Goal: Complete application form

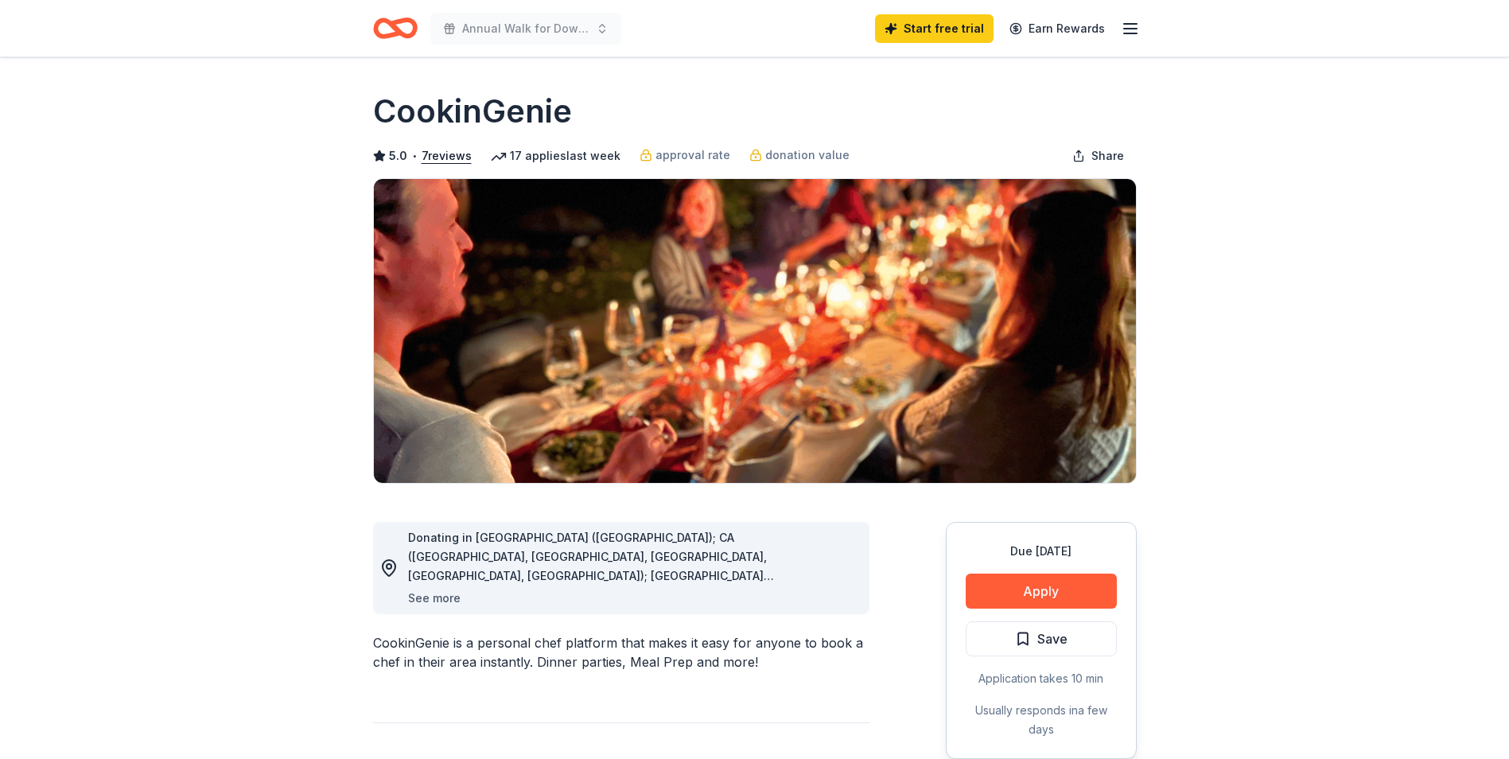
click at [445, 598] on button "See more" at bounding box center [434, 598] width 52 height 19
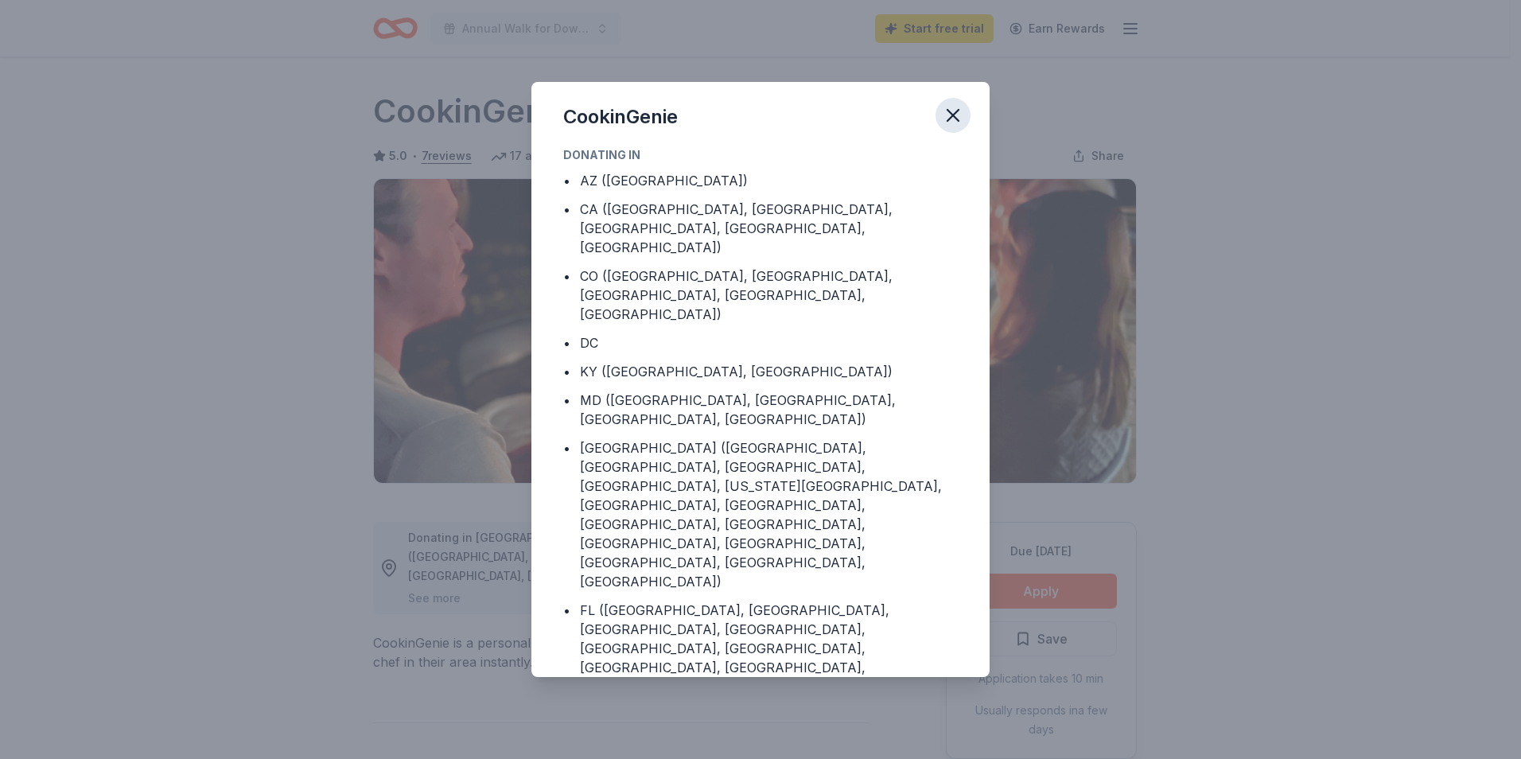
click at [952, 115] on icon "button" at bounding box center [952, 115] width 11 height 11
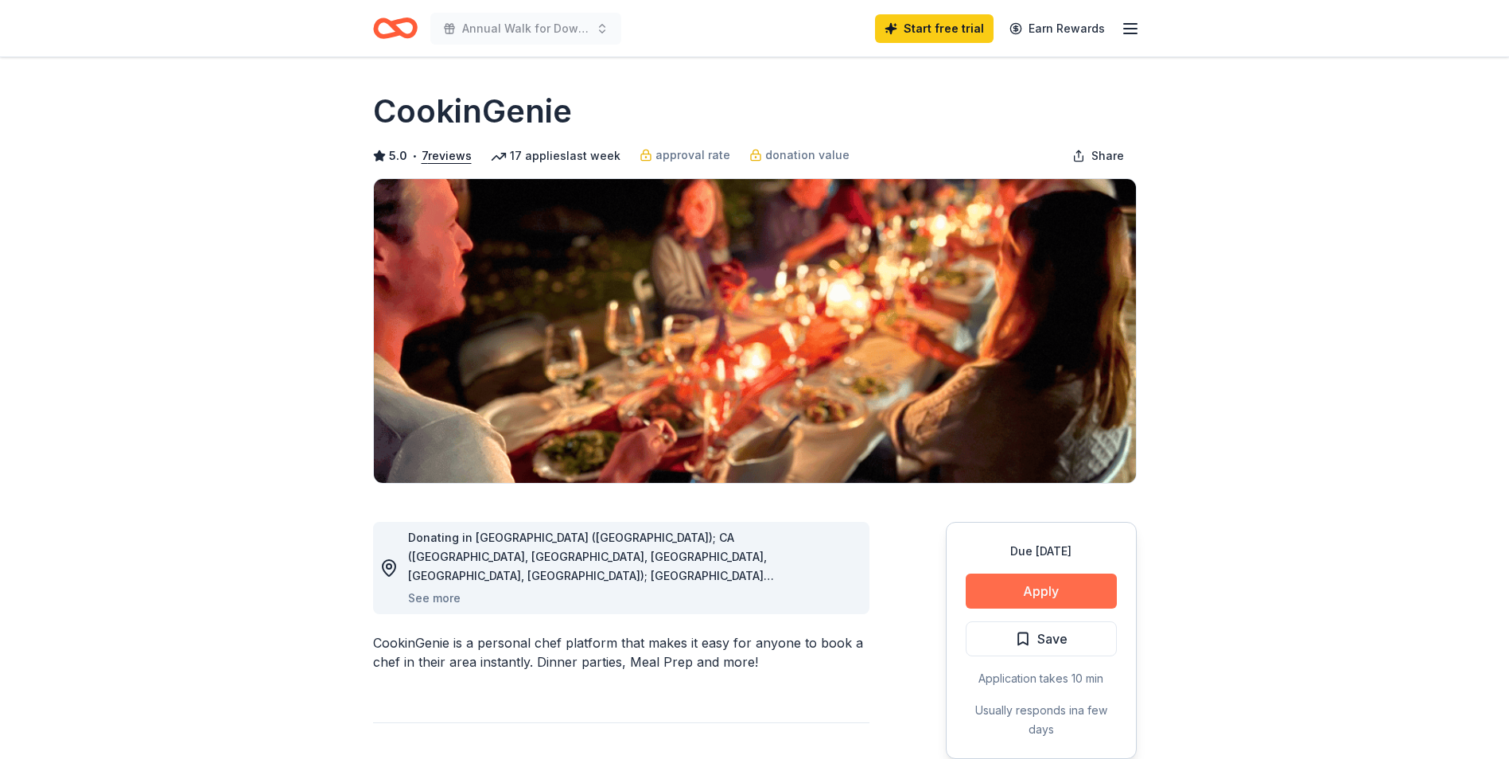
click at [1051, 590] on button "Apply" at bounding box center [1041, 590] width 151 height 35
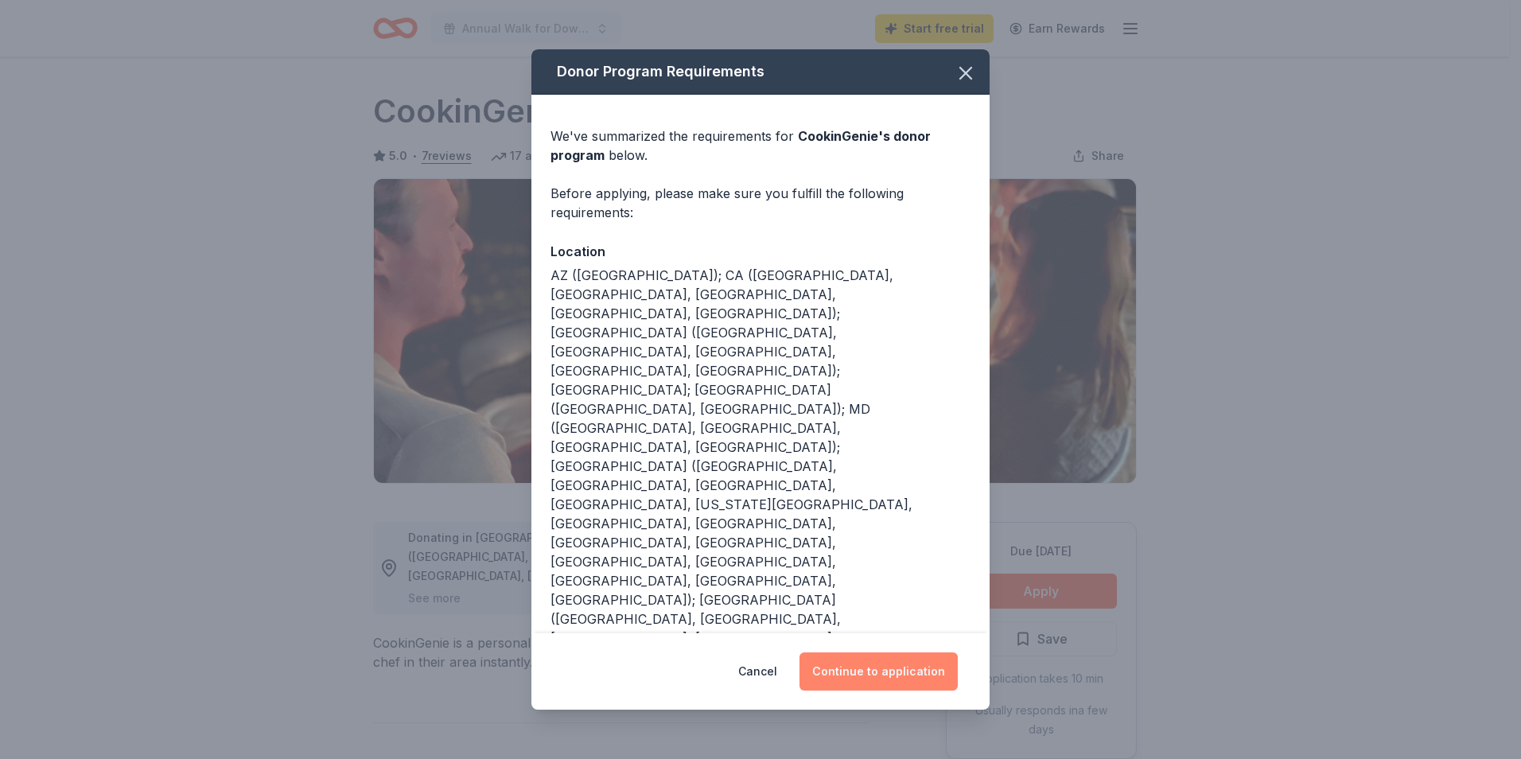
click at [895, 682] on button "Continue to application" at bounding box center [878, 671] width 158 height 38
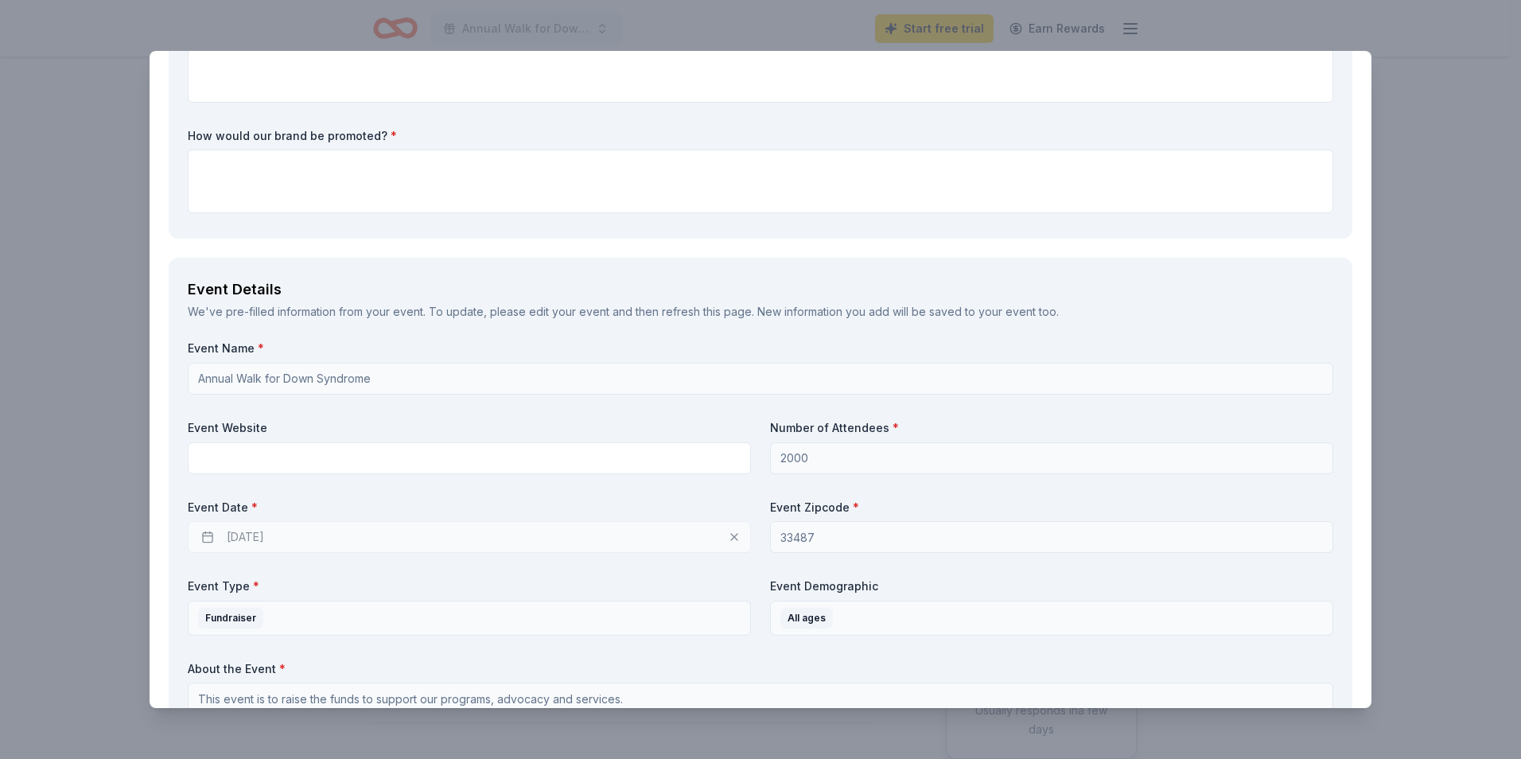
scroll to position [318, 0]
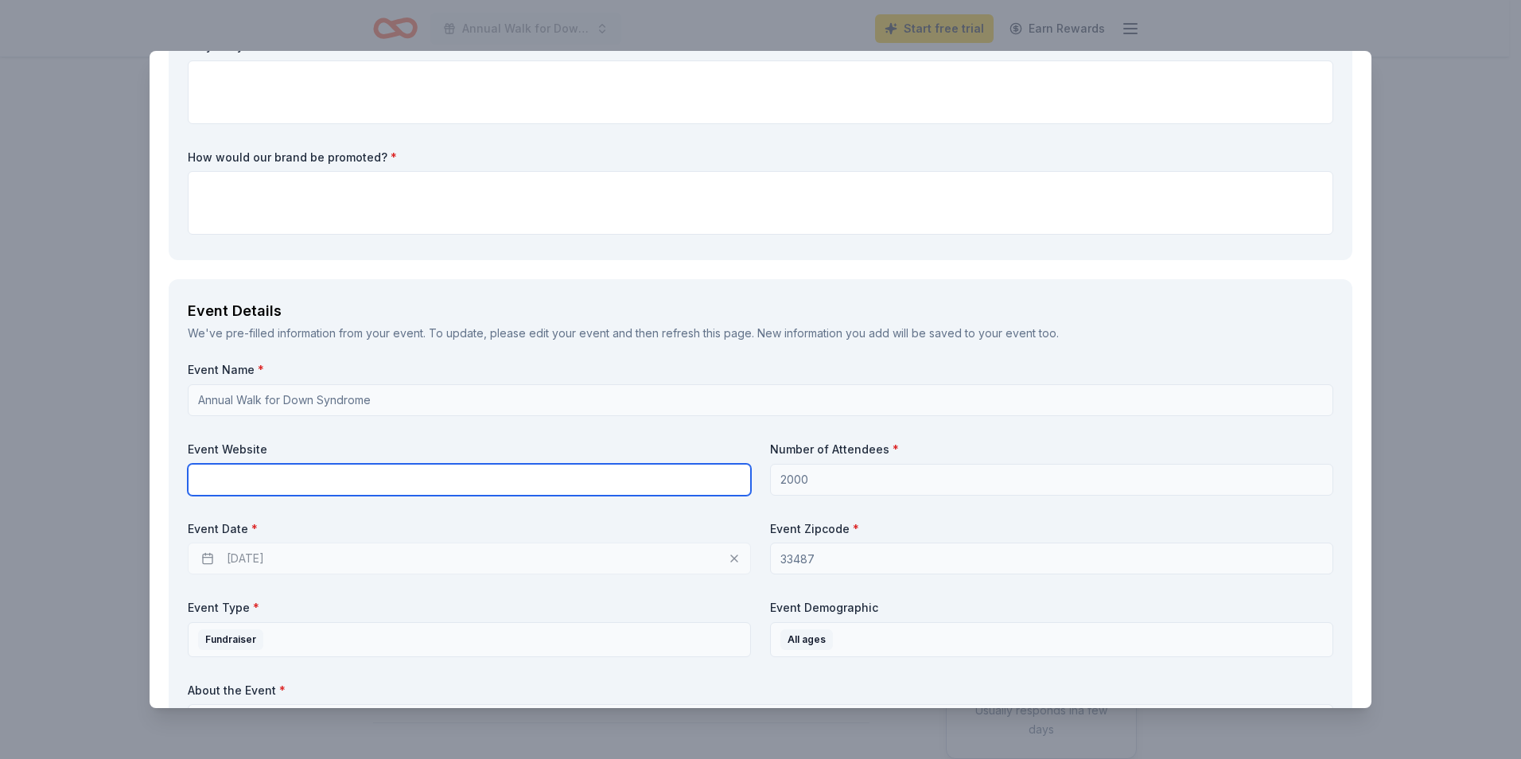
click at [253, 485] on input "text" at bounding box center [469, 480] width 563 height 32
paste input "[URL][DOMAIN_NAME]"
type input "[URL][DOMAIN_NAME]"
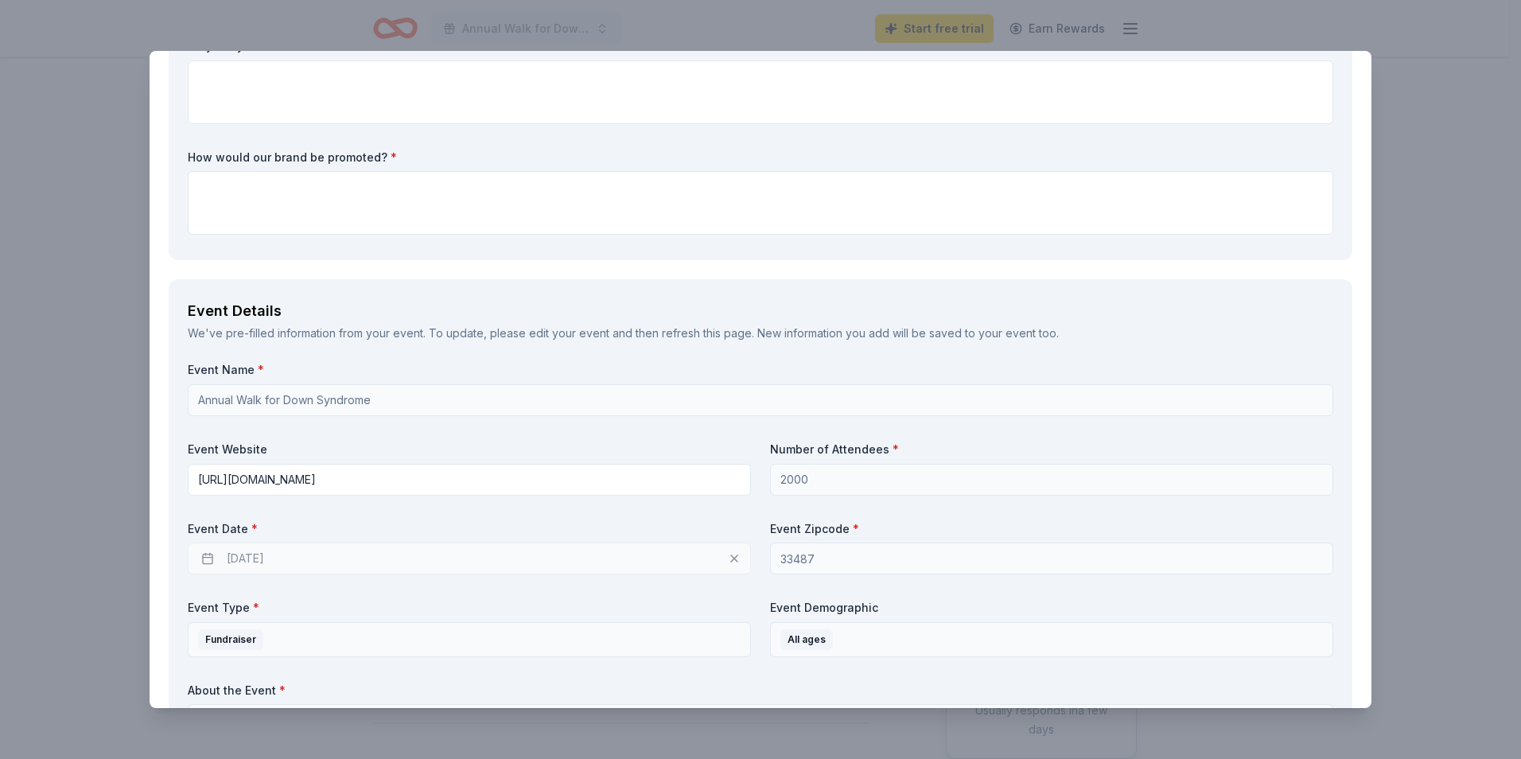
click at [243, 563] on div "[DATE]" at bounding box center [469, 558] width 563 height 32
click at [252, 554] on div "[DATE]" at bounding box center [469, 558] width 563 height 32
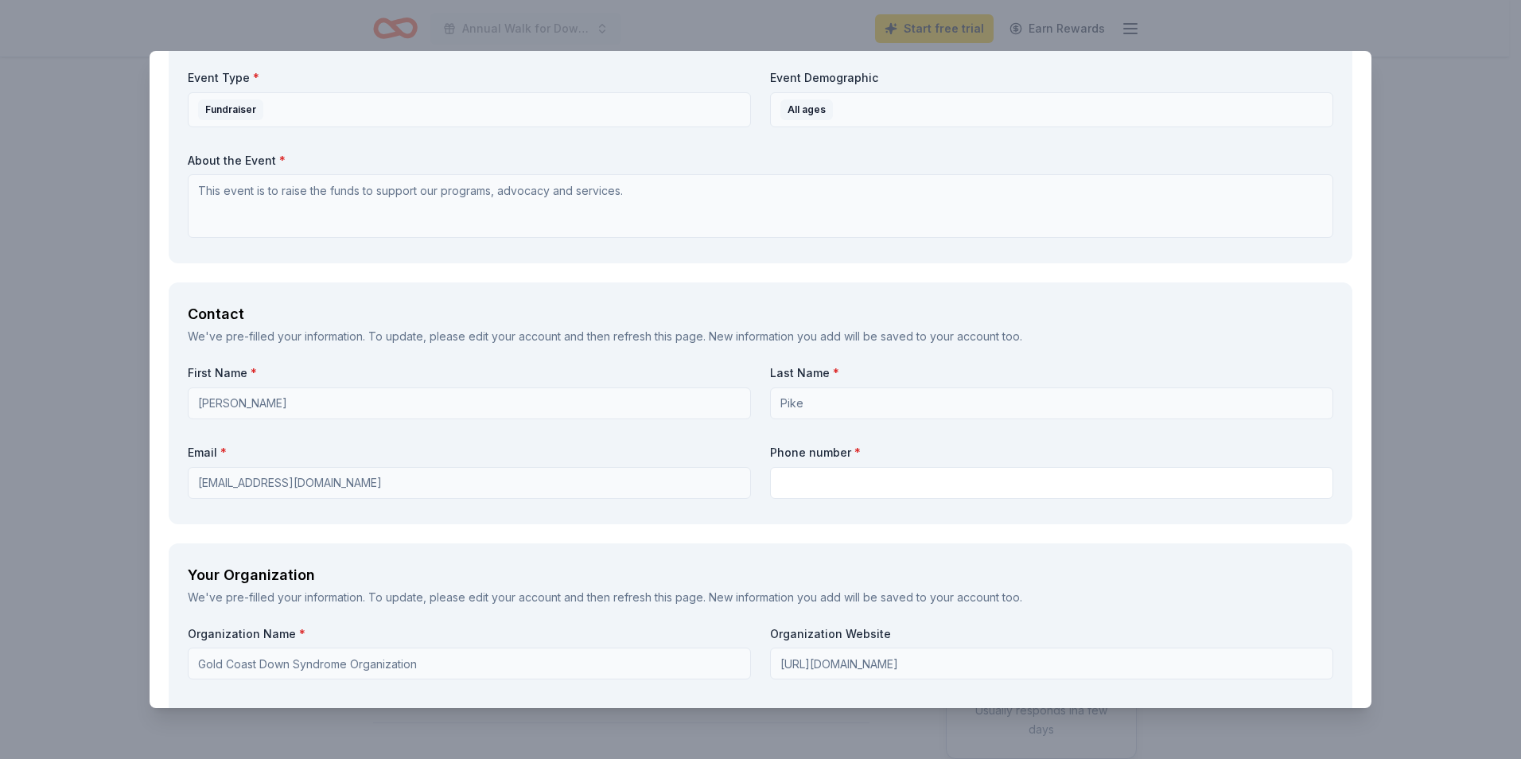
scroll to position [954, 0]
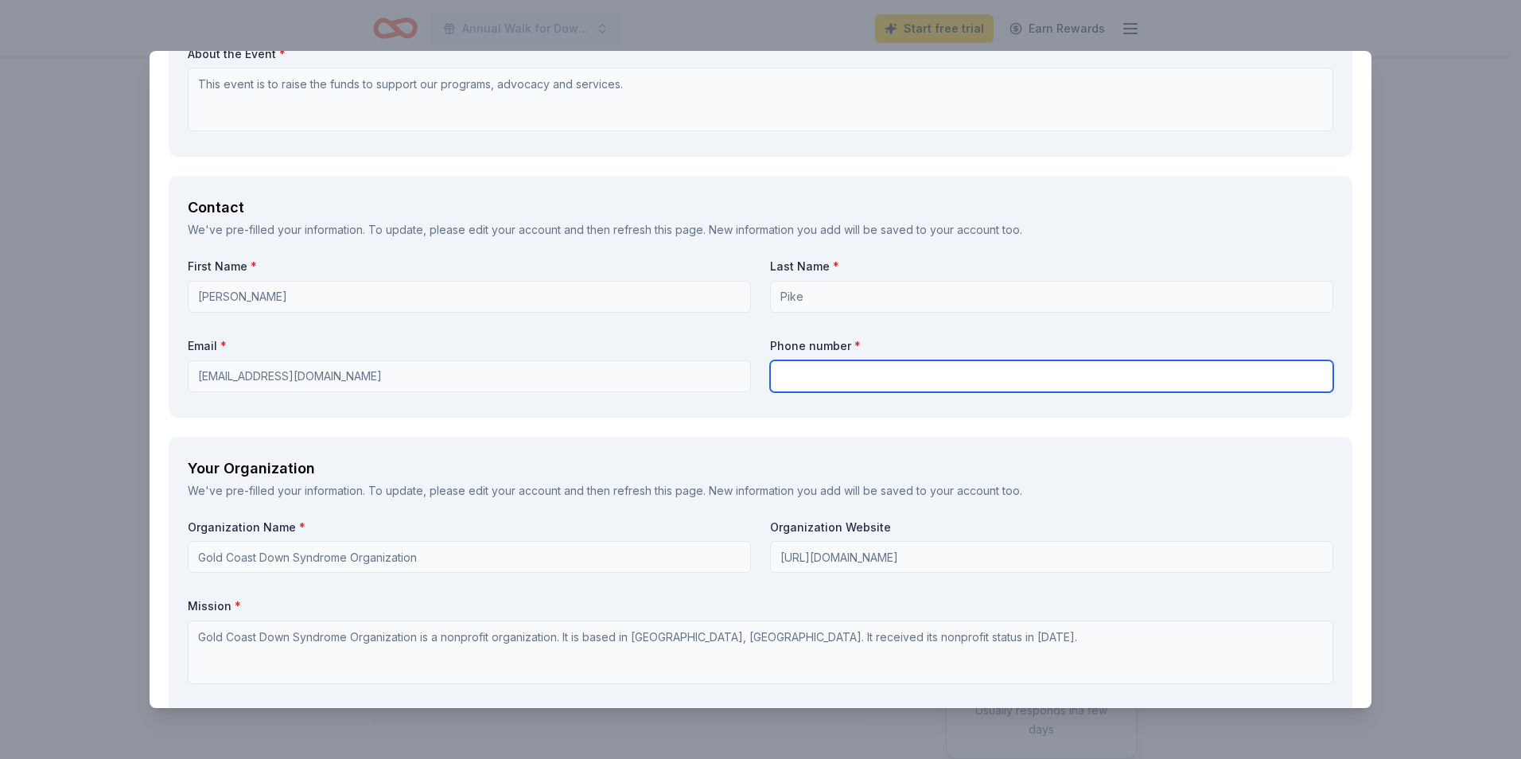
click at [805, 376] on input "text" at bounding box center [1051, 376] width 563 height 32
type input "5617523383"
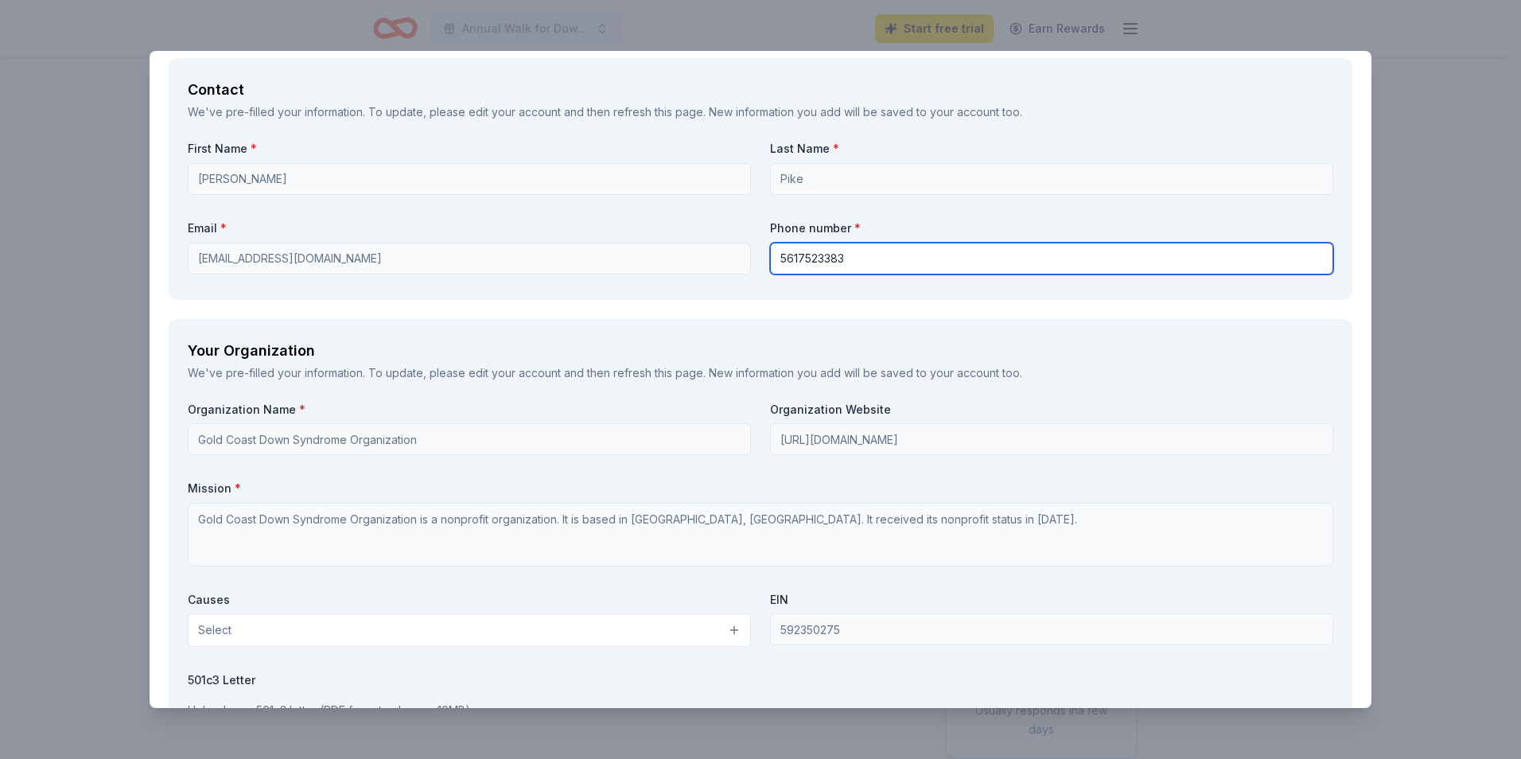
scroll to position [1193, 0]
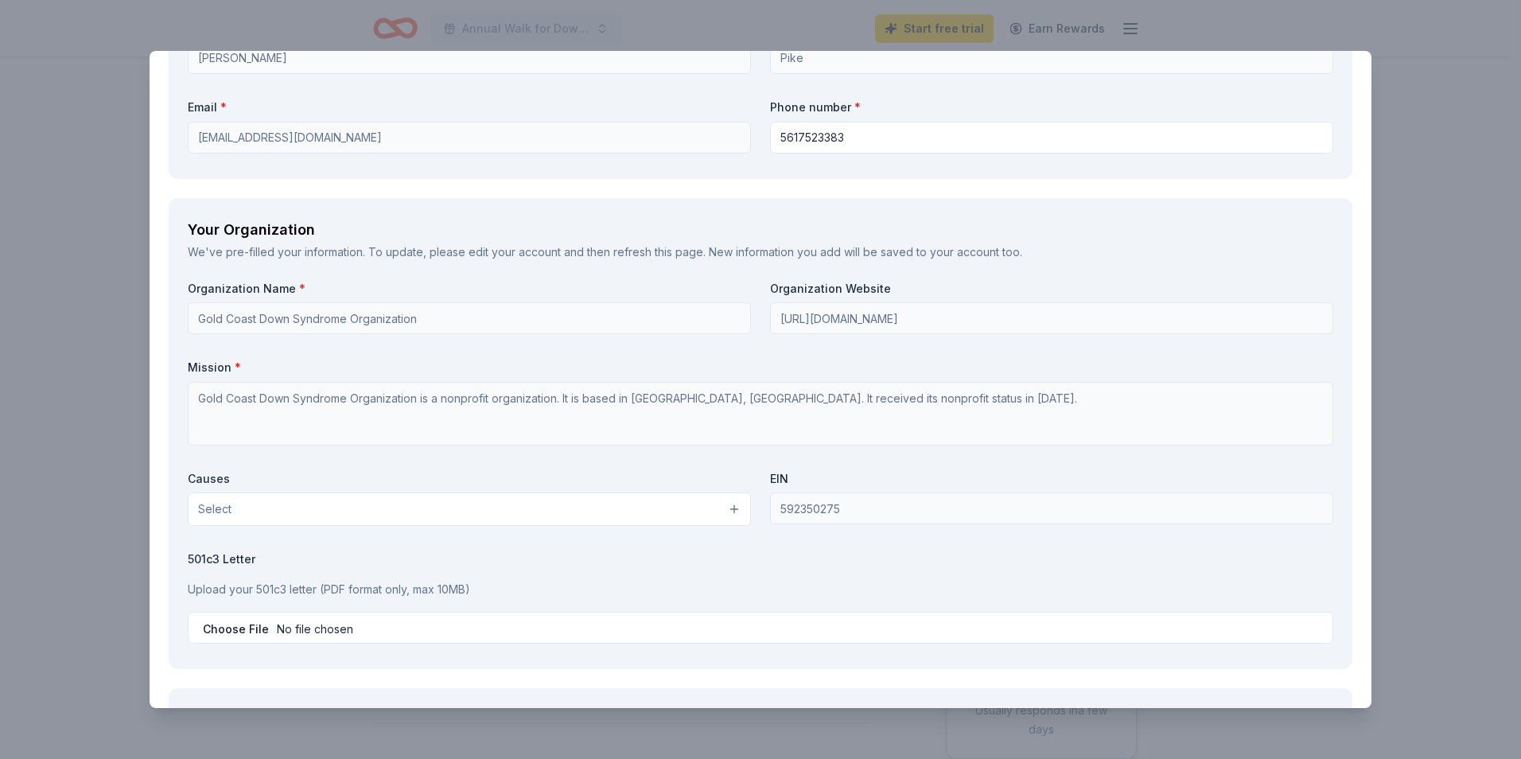
click at [239, 509] on button "Select" at bounding box center [469, 508] width 563 height 33
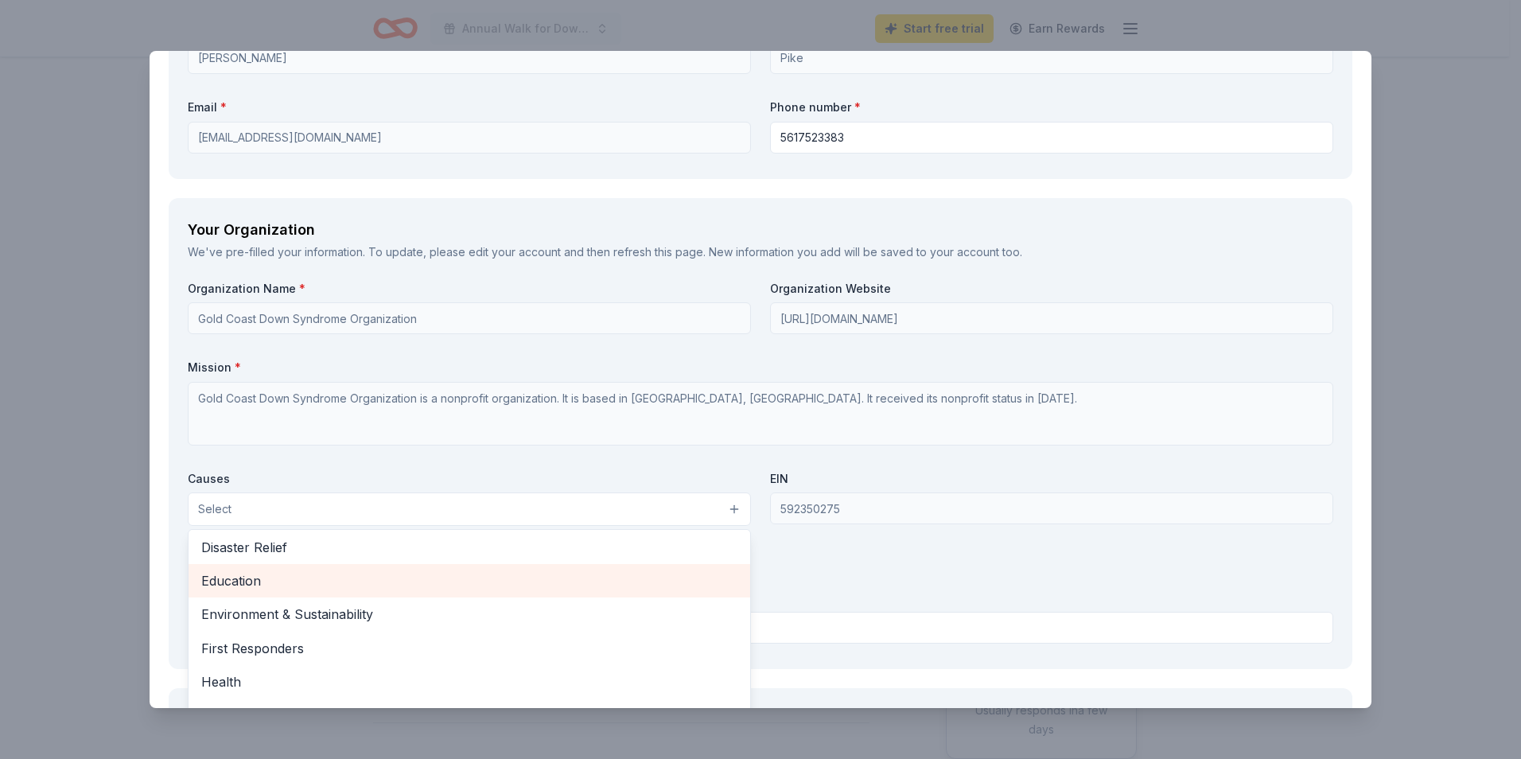
scroll to position [80, 0]
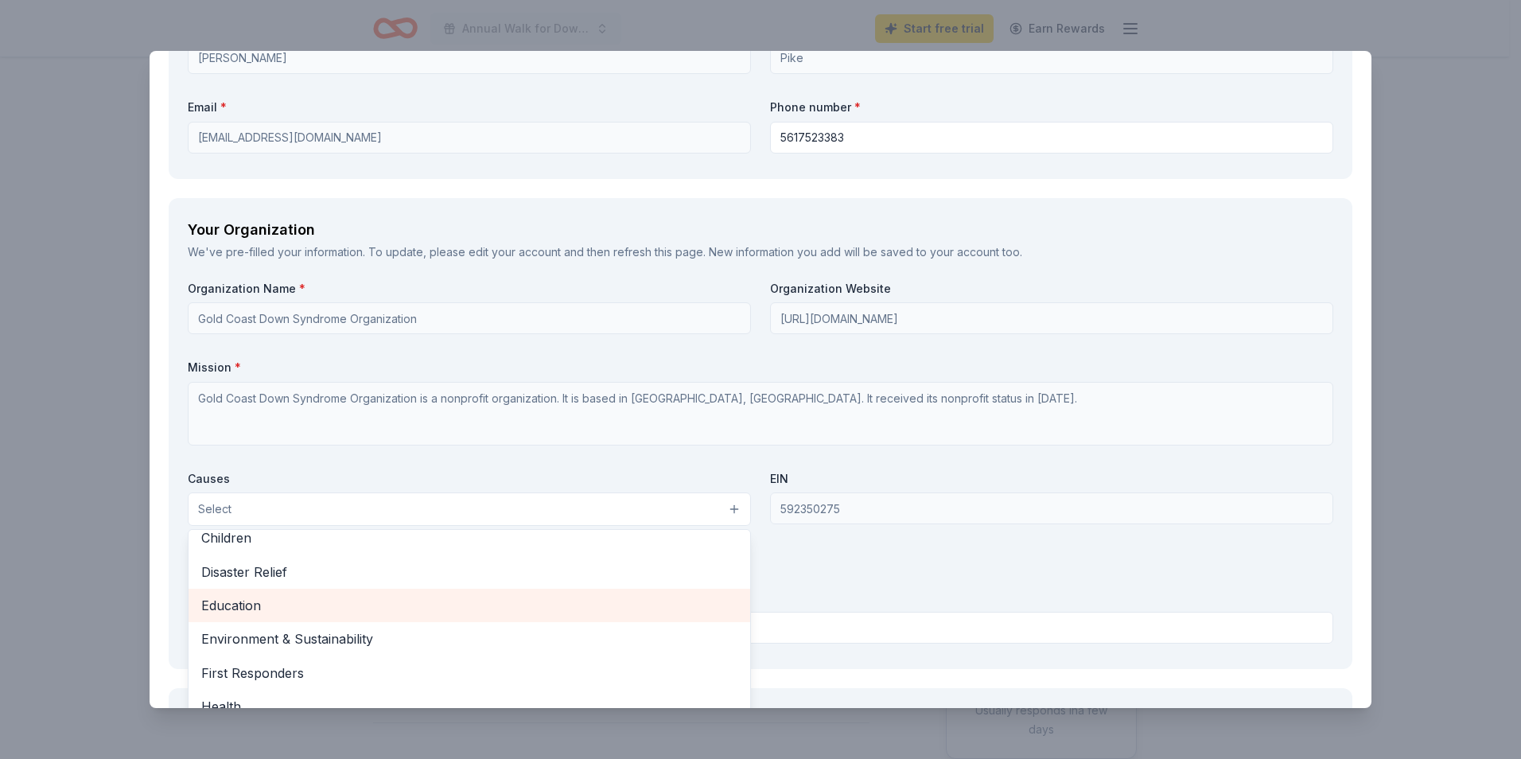
click at [243, 603] on span "Education" at bounding box center [469, 605] width 536 height 21
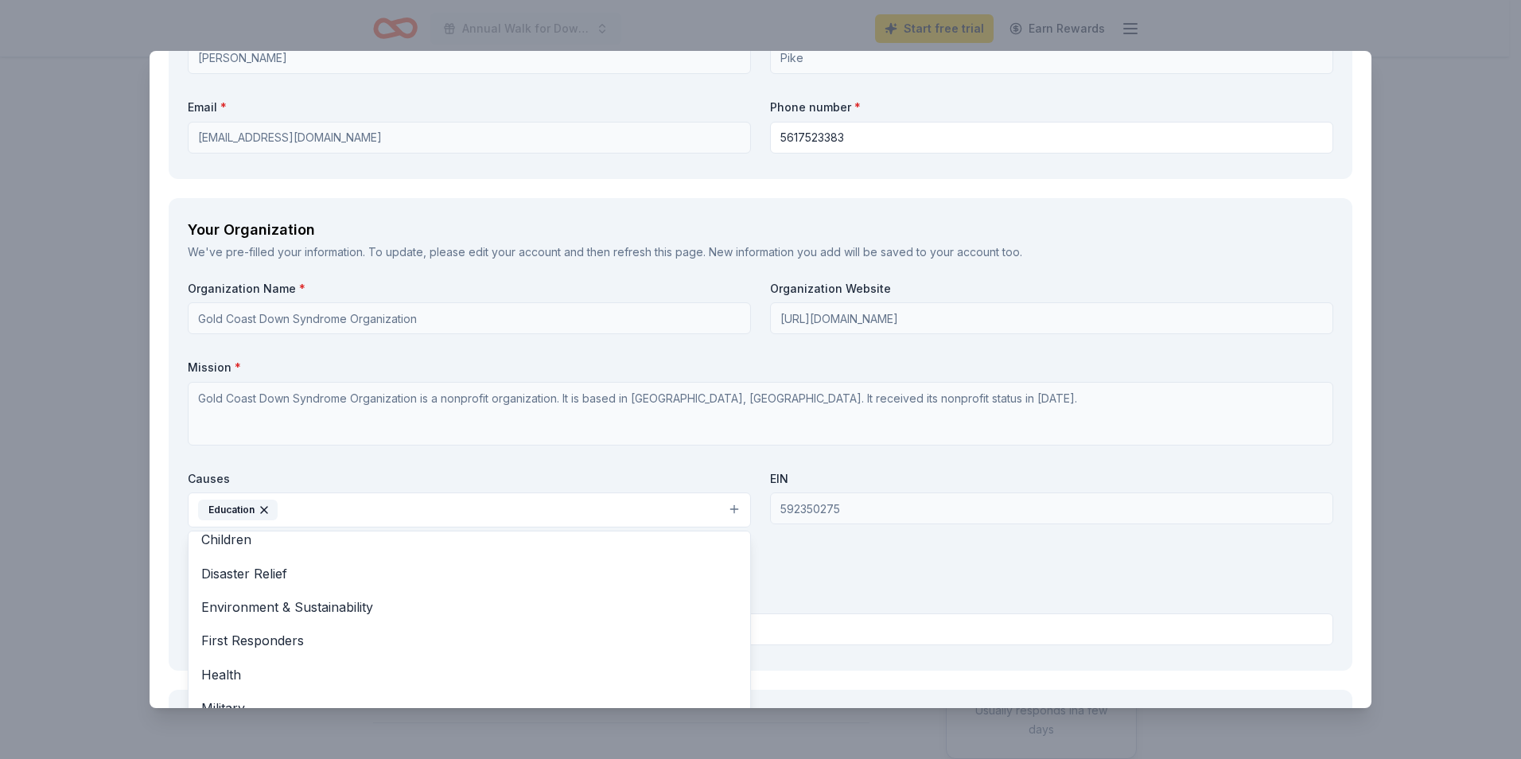
click at [773, 576] on div "Organization Name * Gold Coast Down Syndrome Organization Organization Website …" at bounding box center [760, 466] width 1145 height 371
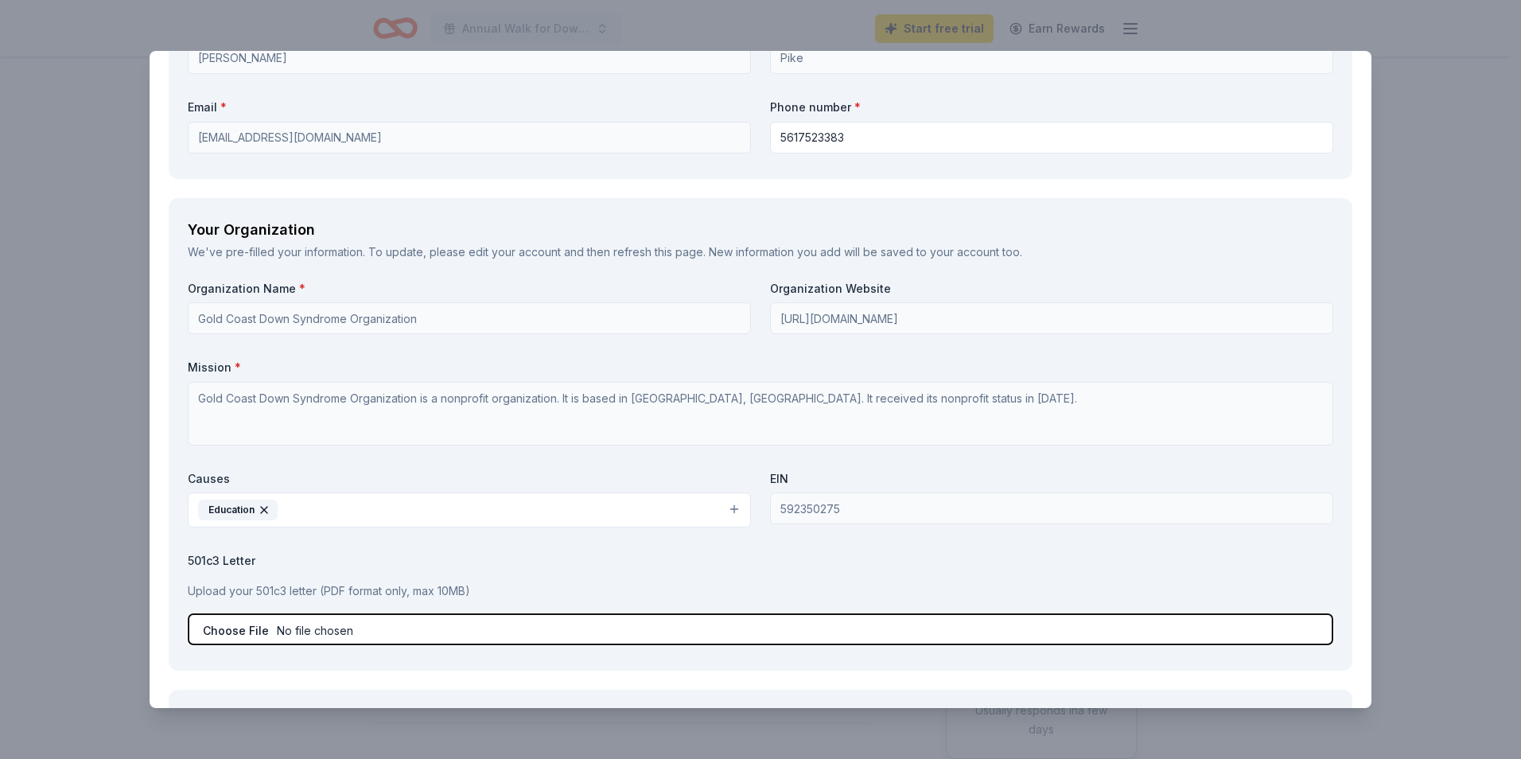
click at [243, 632] on input "file" at bounding box center [760, 629] width 1145 height 32
type input "C:\fakepath\IRS Letter_2013.pdf"
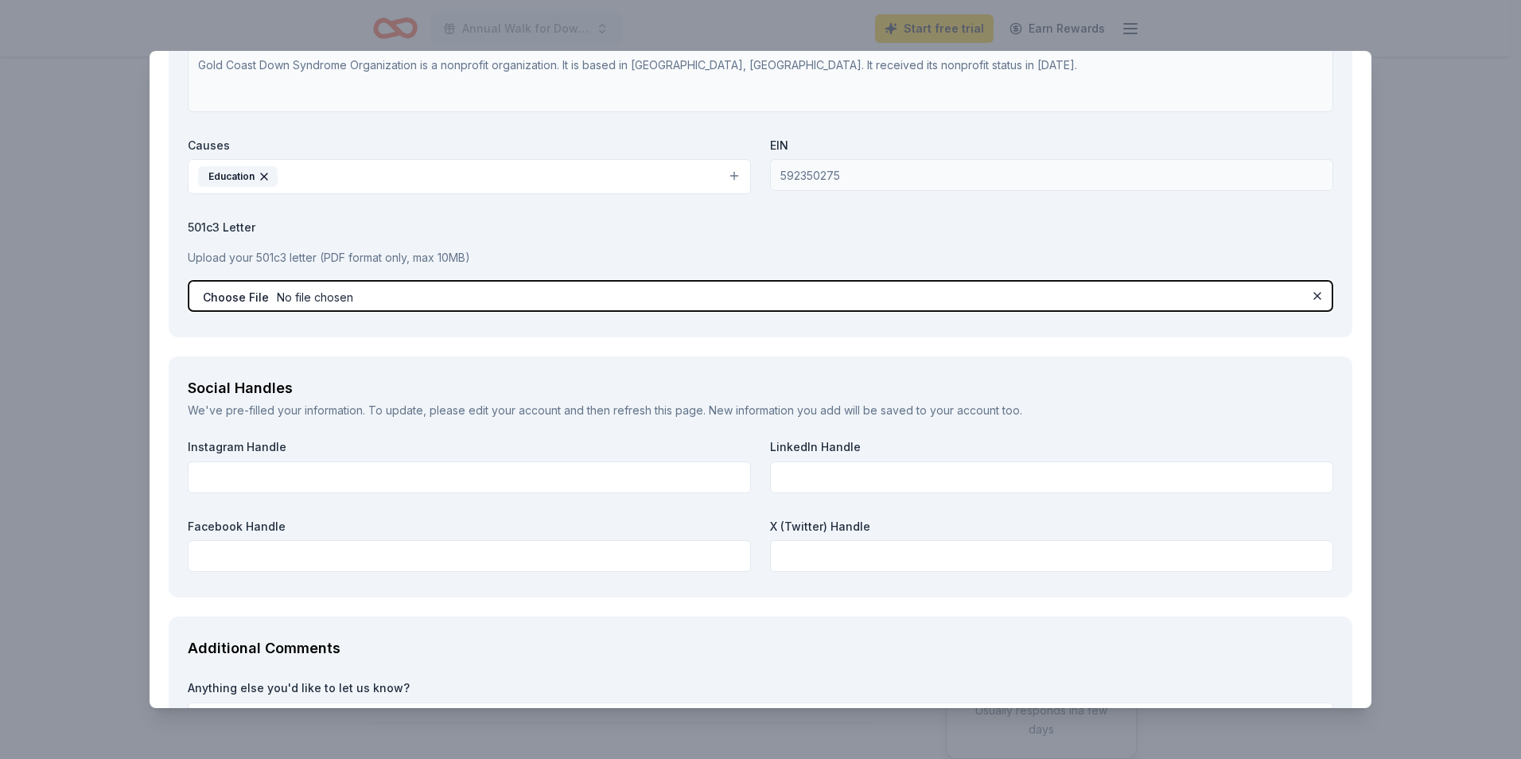
scroll to position [1591, 0]
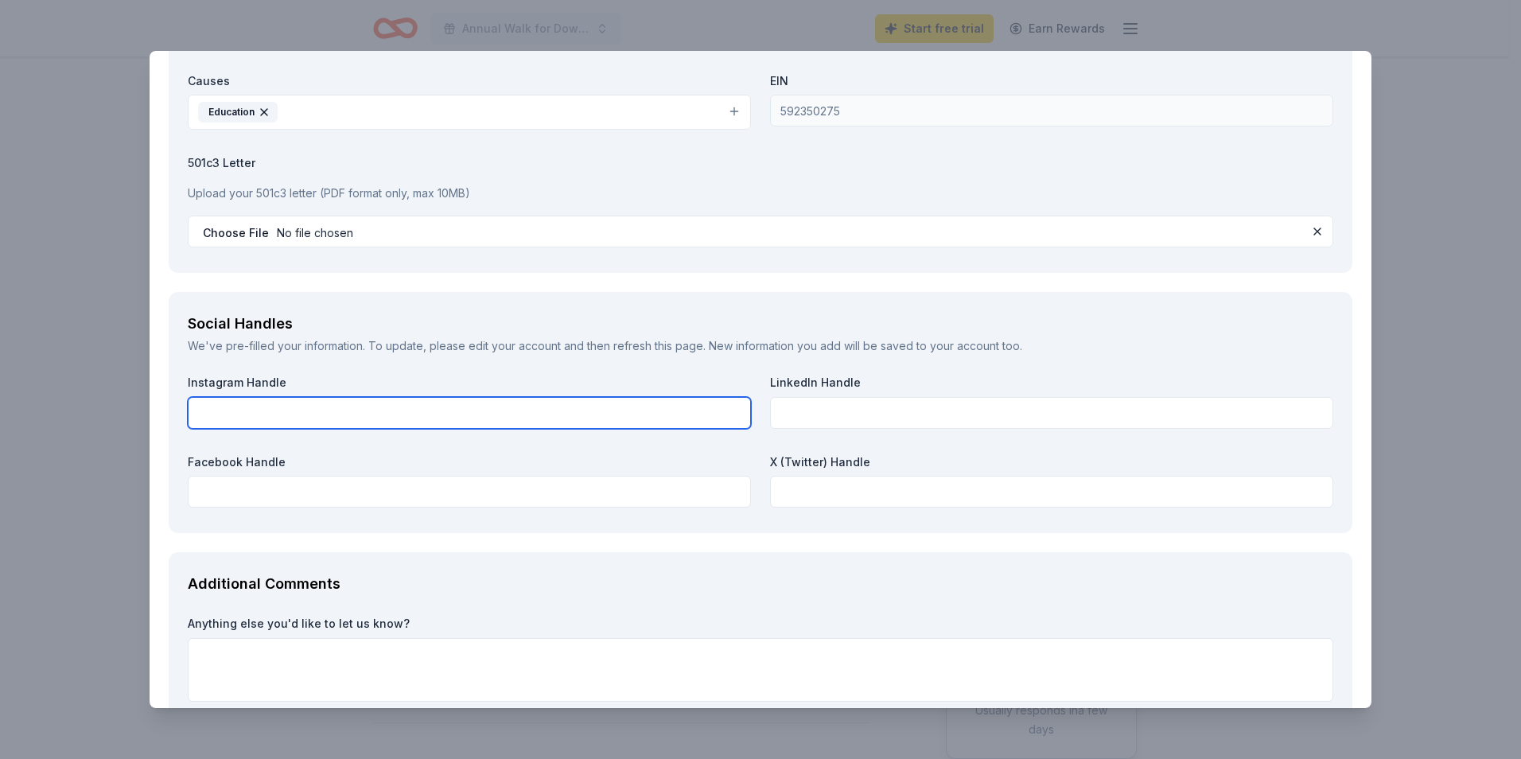
click at [268, 414] on input "text" at bounding box center [469, 413] width 563 height 32
paste input "[URL][DOMAIN_NAME]"
type input "[URL][DOMAIN_NAME]"
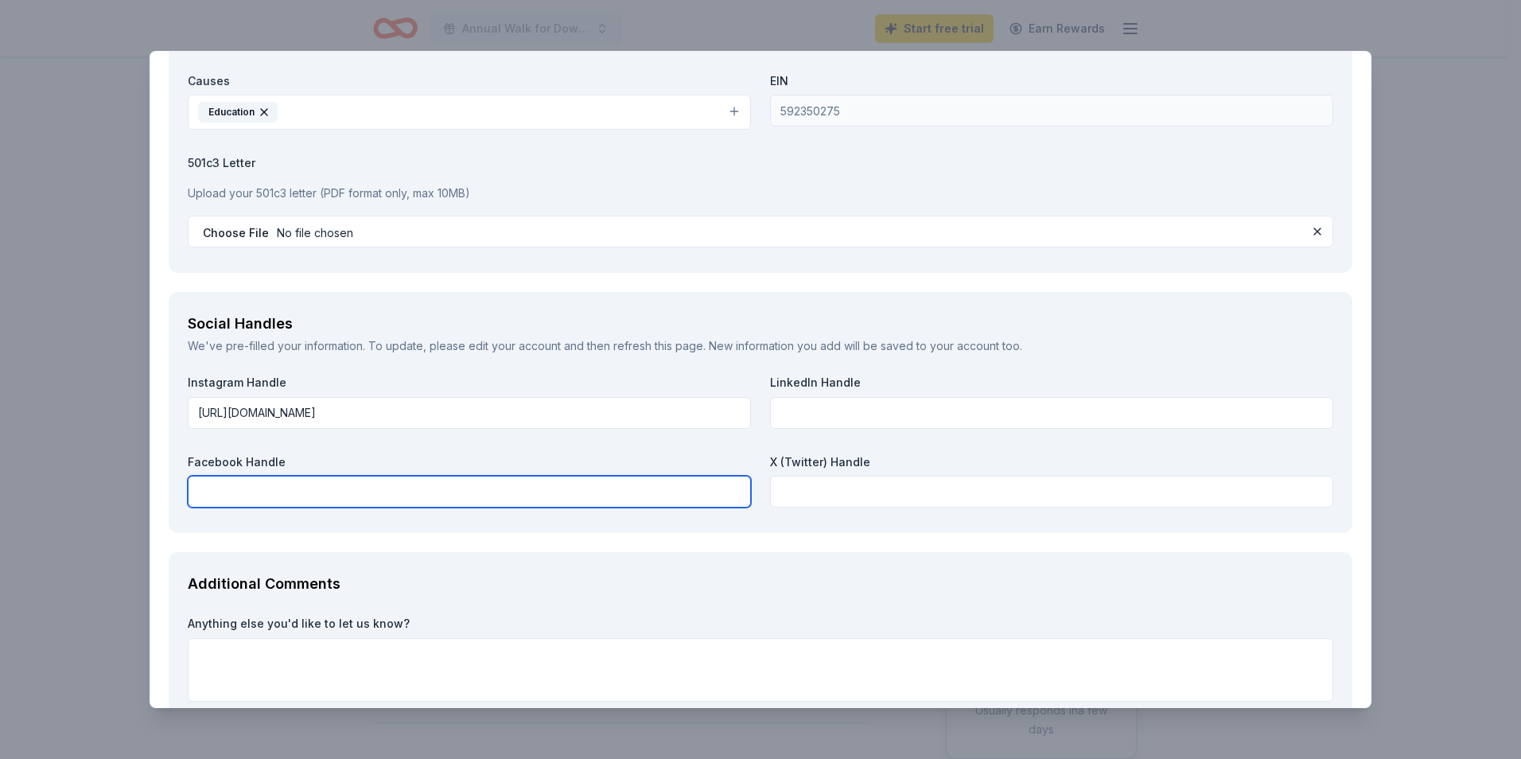
click at [231, 500] on input "text" at bounding box center [469, 492] width 563 height 32
paste input "[URL][DOMAIN_NAME]"
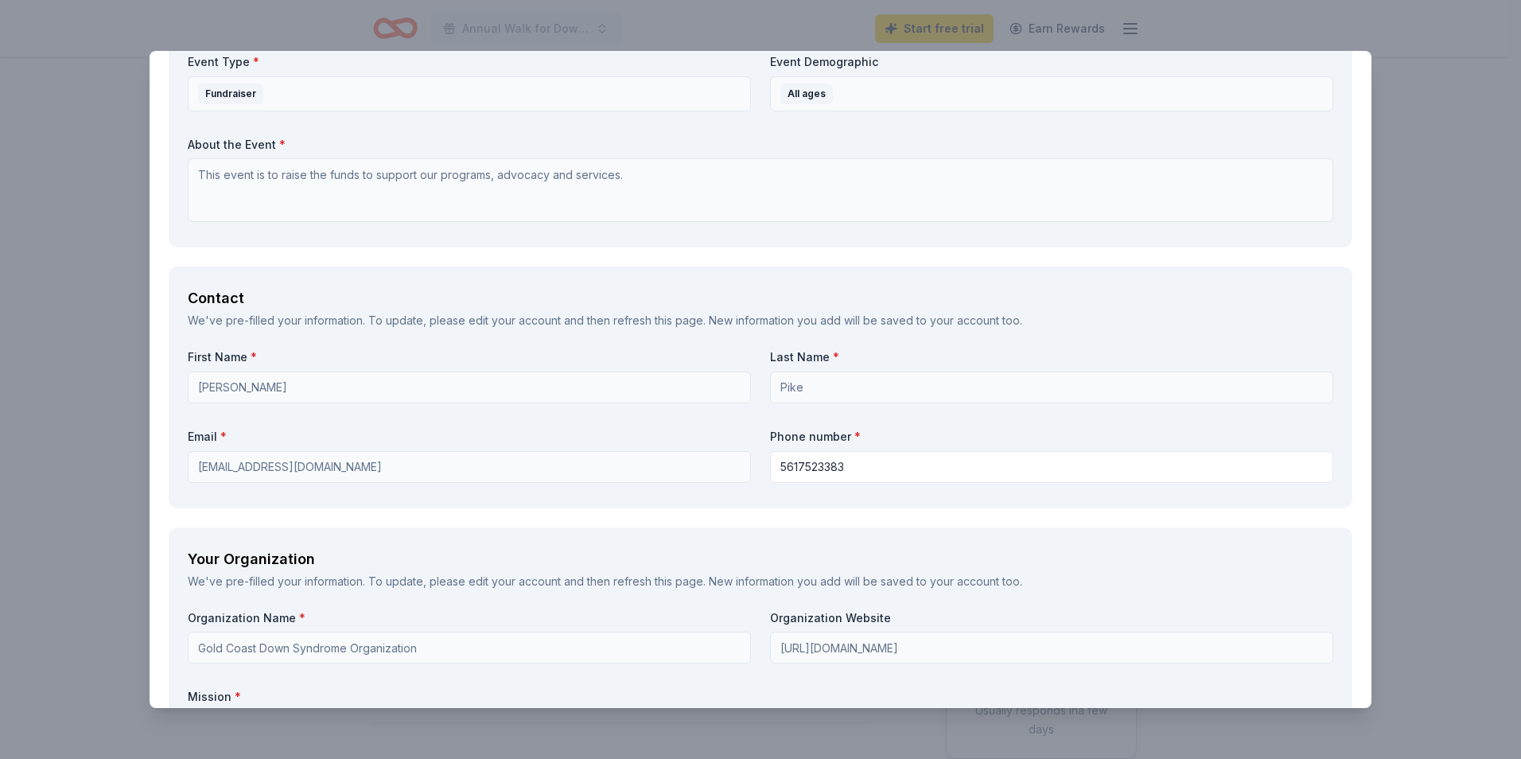
scroll to position [795, 0]
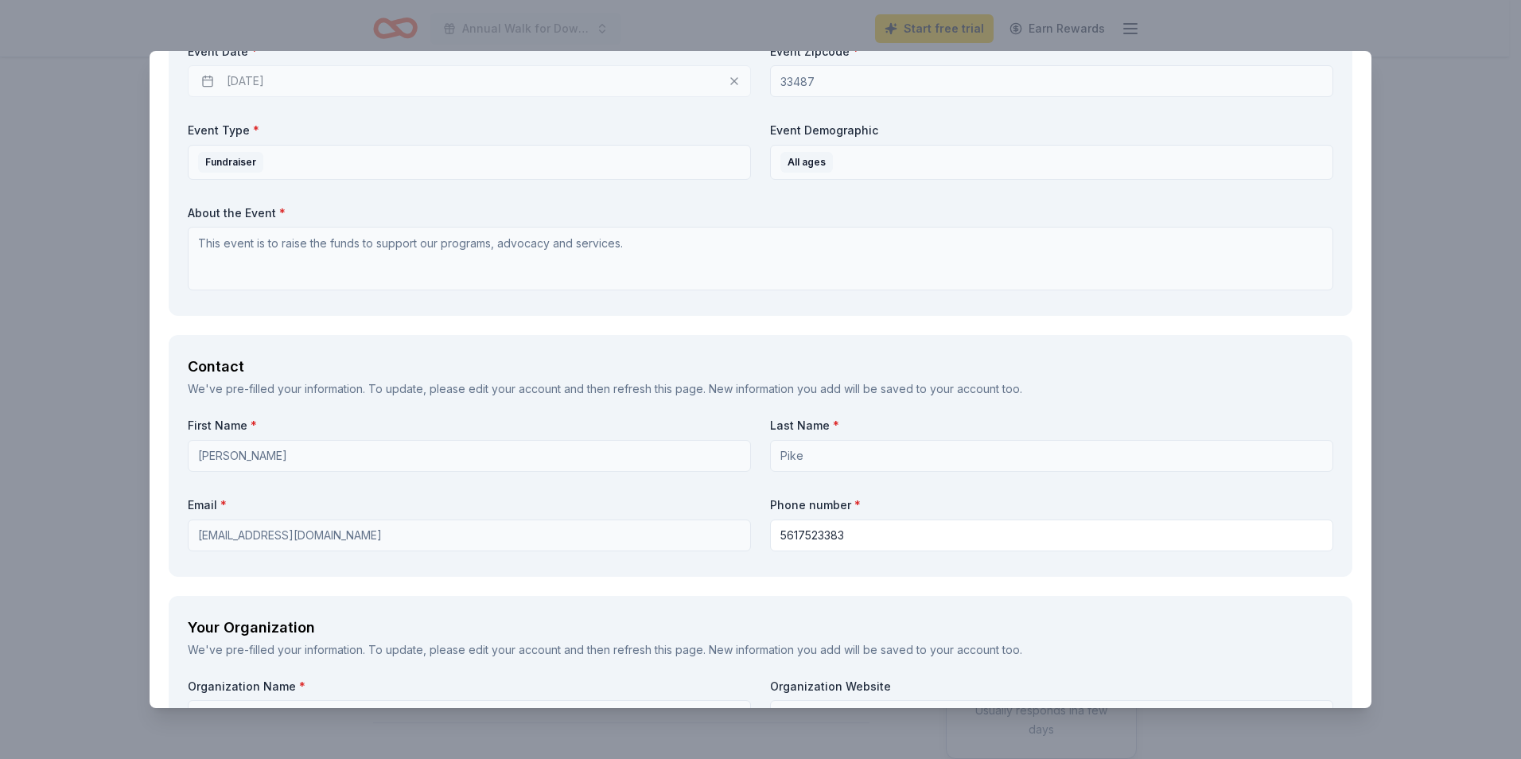
type input "[URL][DOMAIN_NAME]"
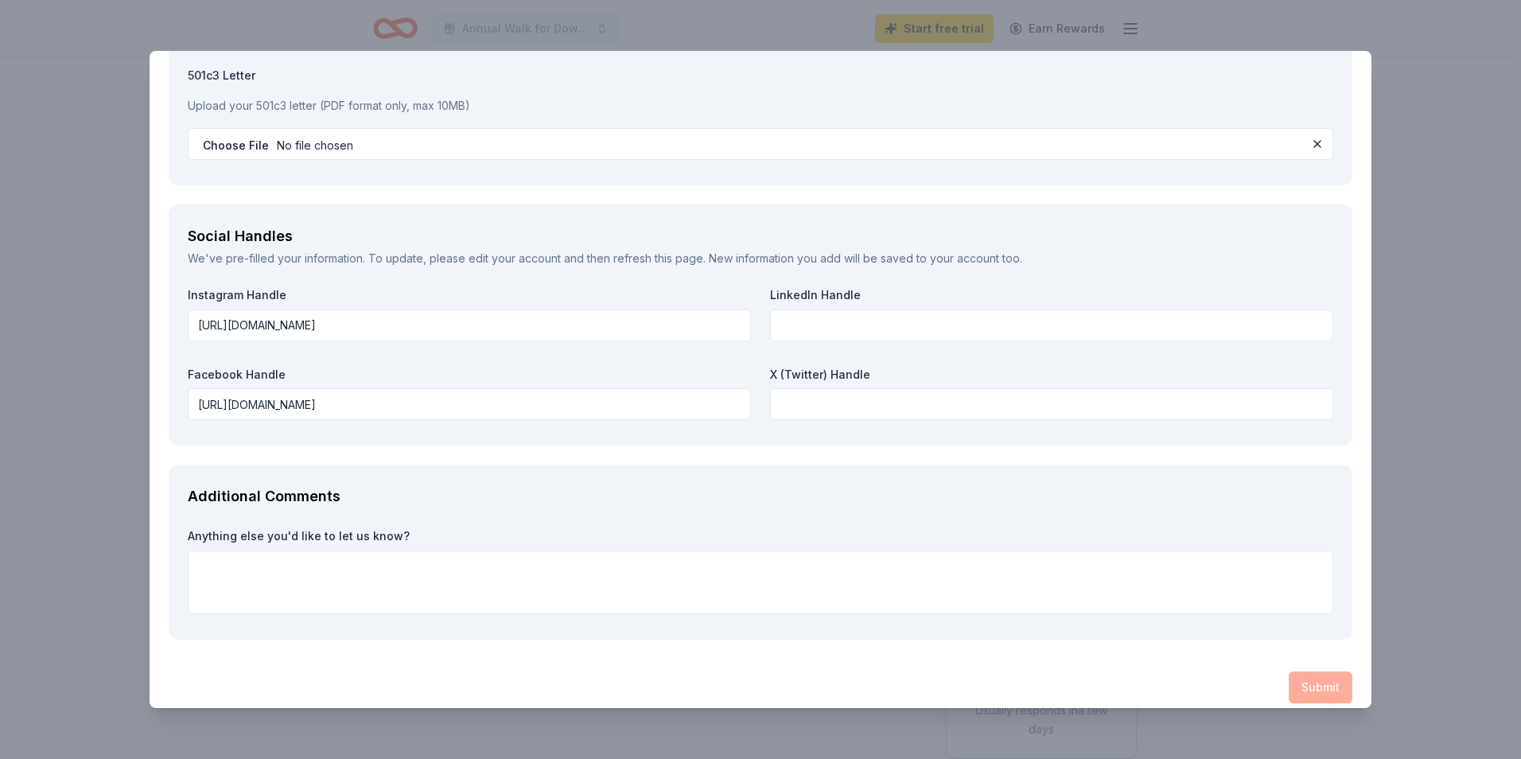
scroll to position [1692, 0]
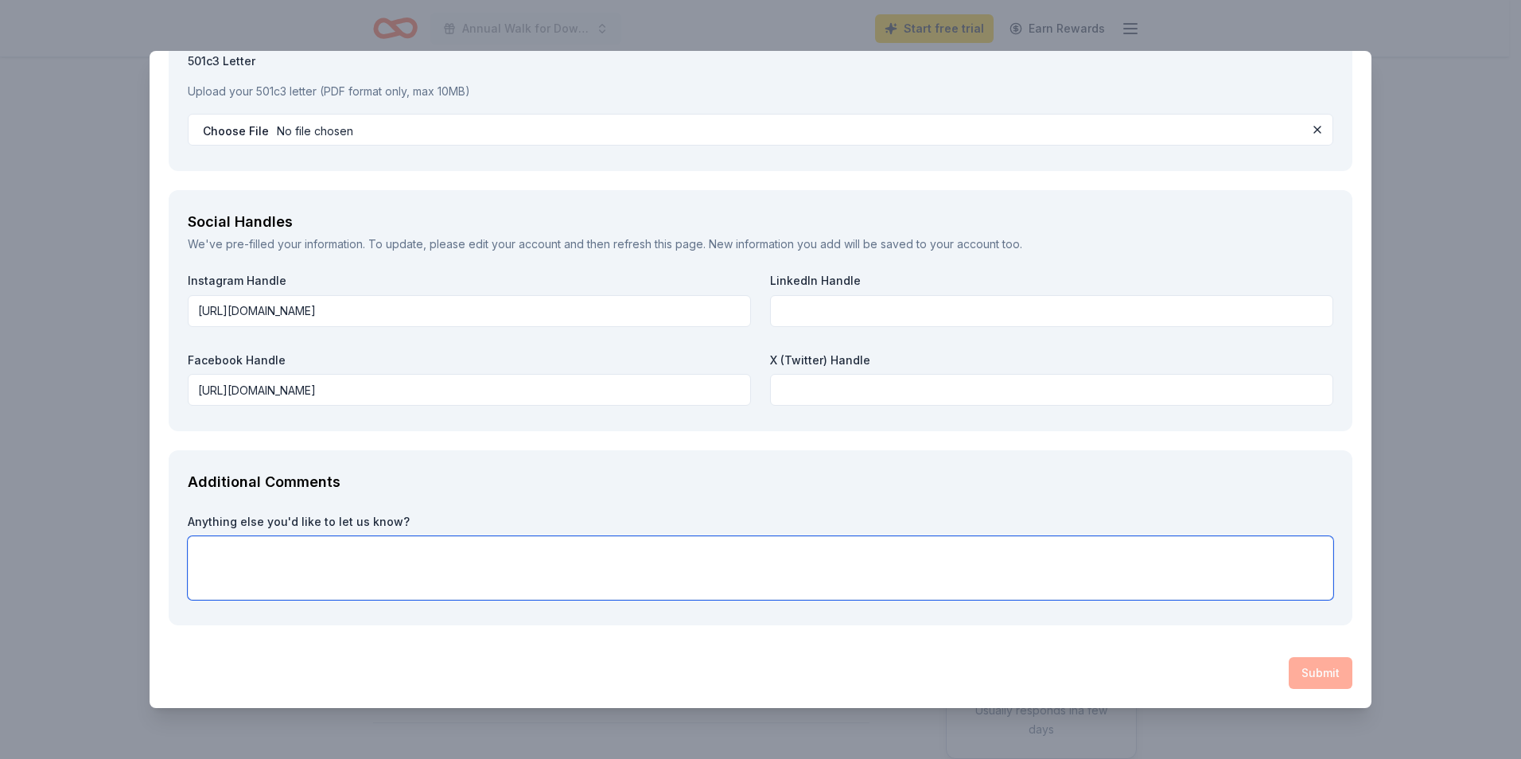
click at [245, 554] on textarea at bounding box center [760, 568] width 1145 height 64
type textarea "O"
paste textarea "The mission of the Gold Coast Down Syndrome Organization is to enhance the live…"
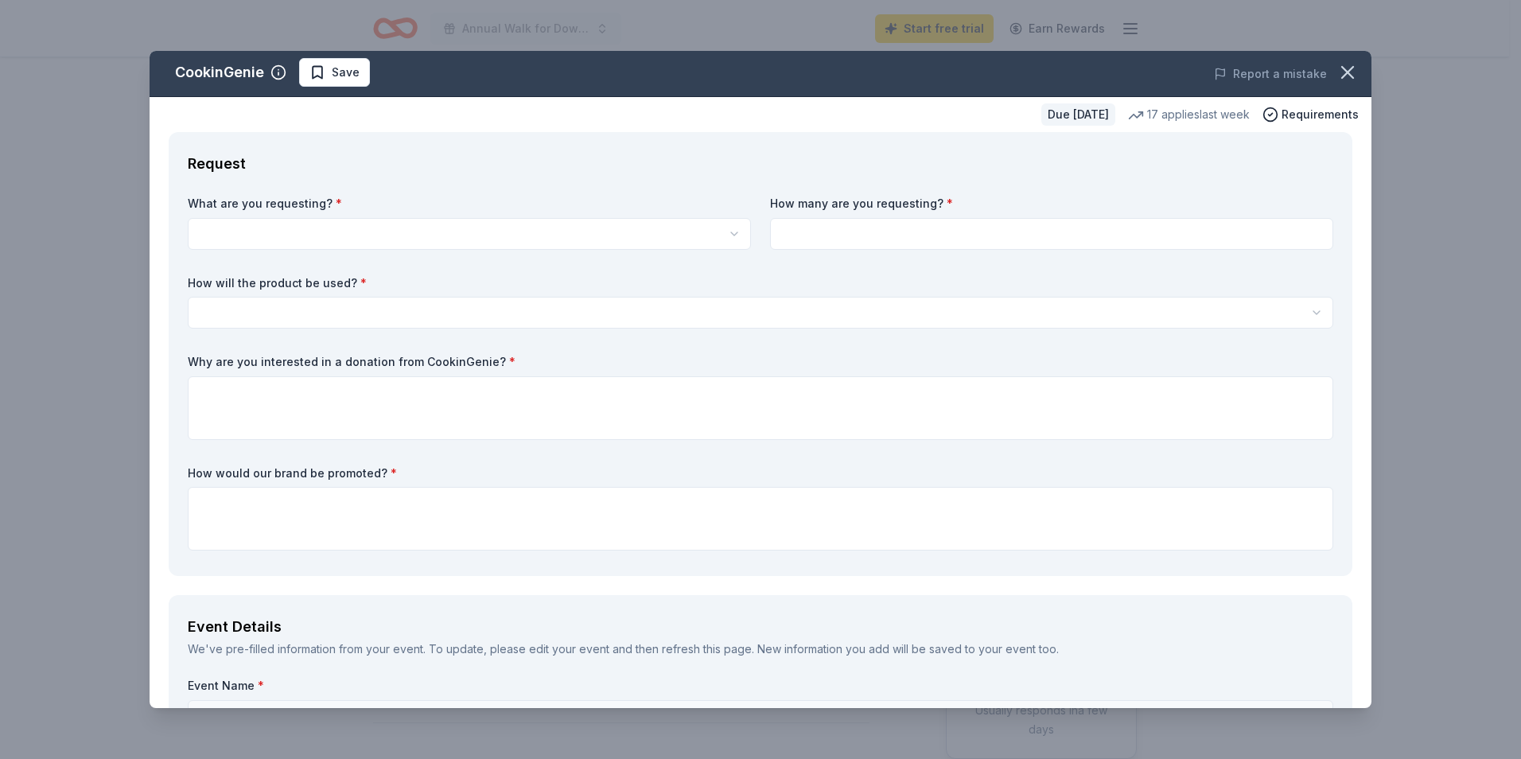
scroll to position [0, 0]
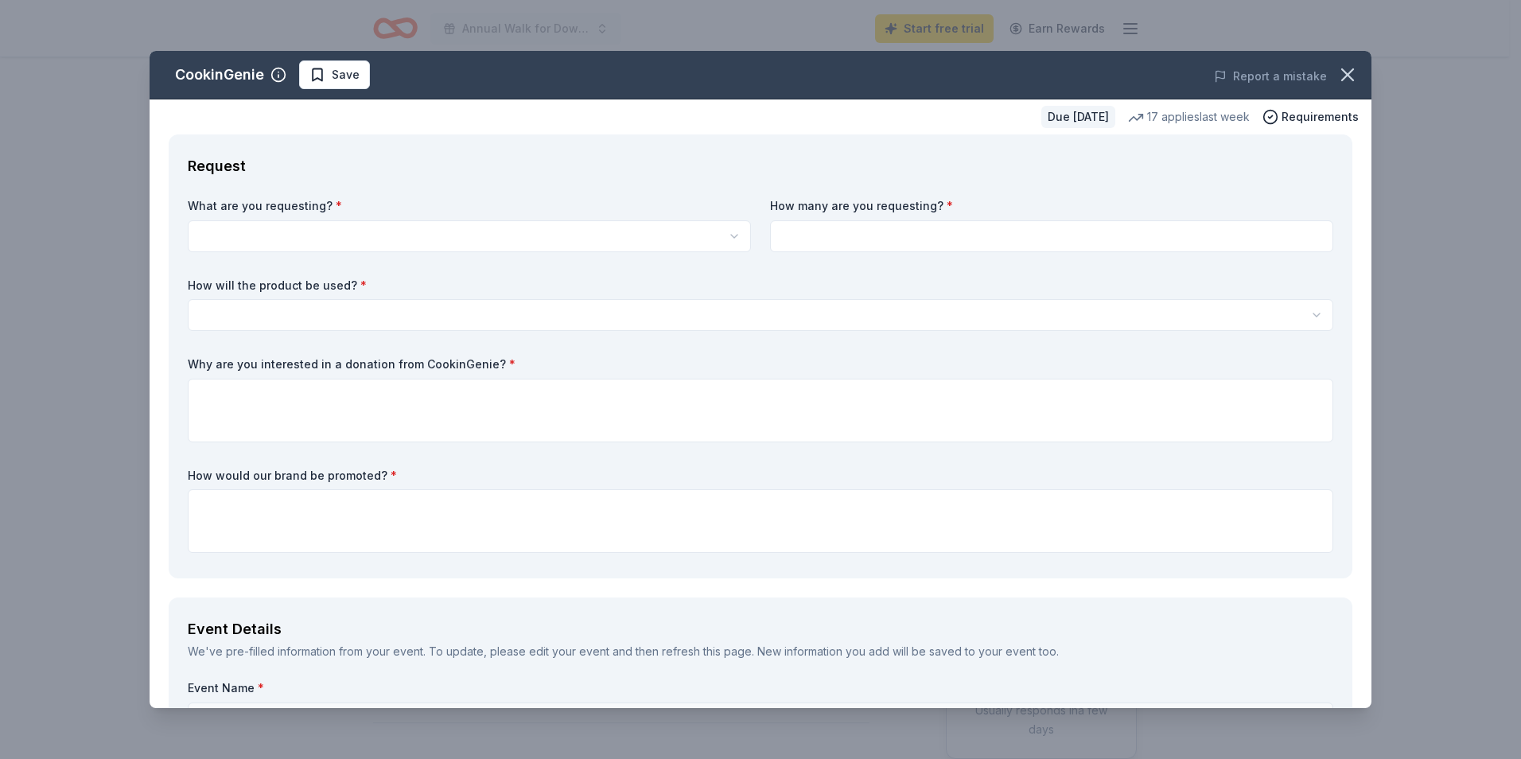
type textarea "The mission of the Gold Coast Down Syndrome Organization is to enhance the live…"
click at [231, 227] on html "Annual Walk for Down Syndrome Start free trial Earn Rewards Due [DATE] Share Co…" at bounding box center [760, 379] width 1521 height 759
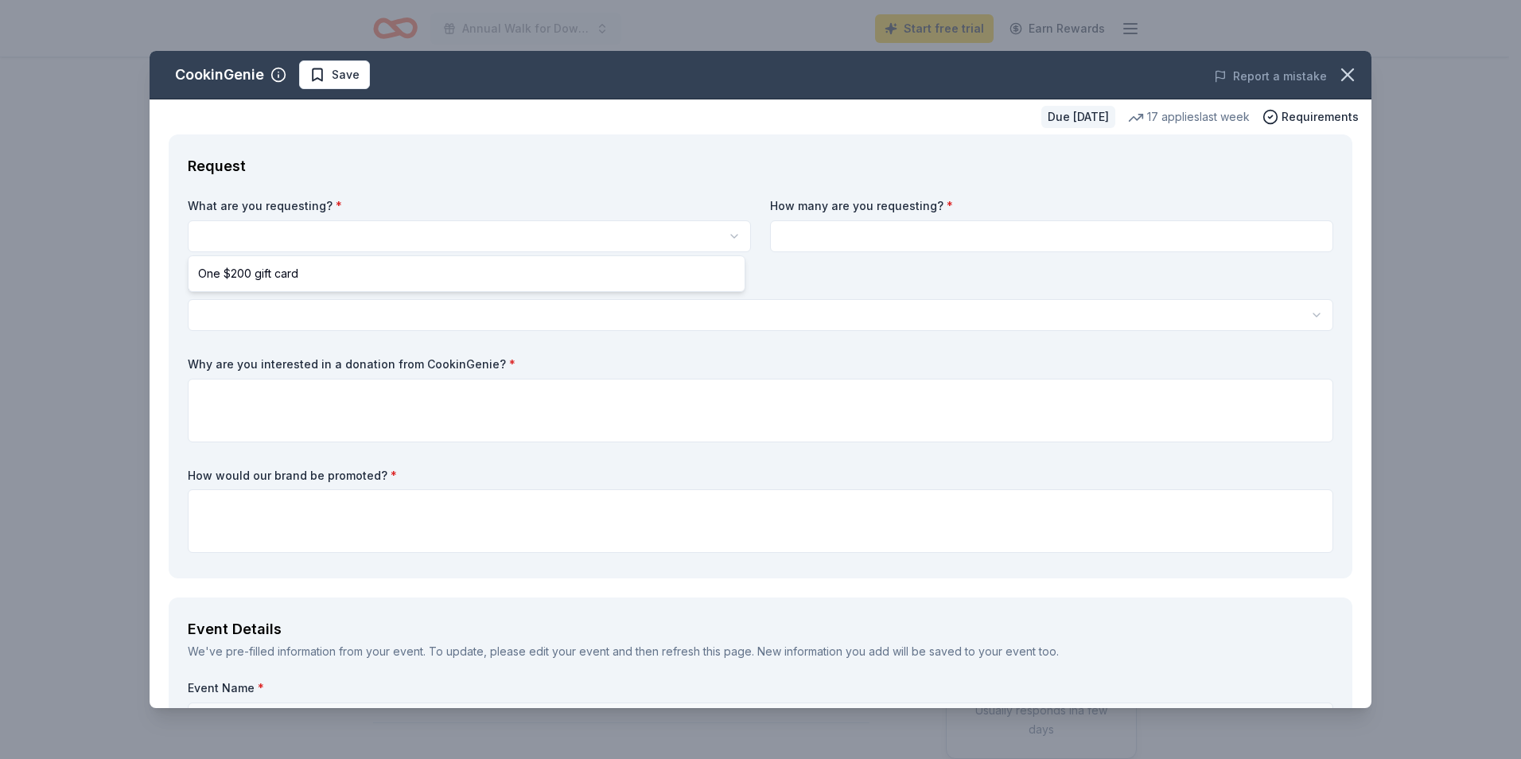
select select "One $200 gift card"
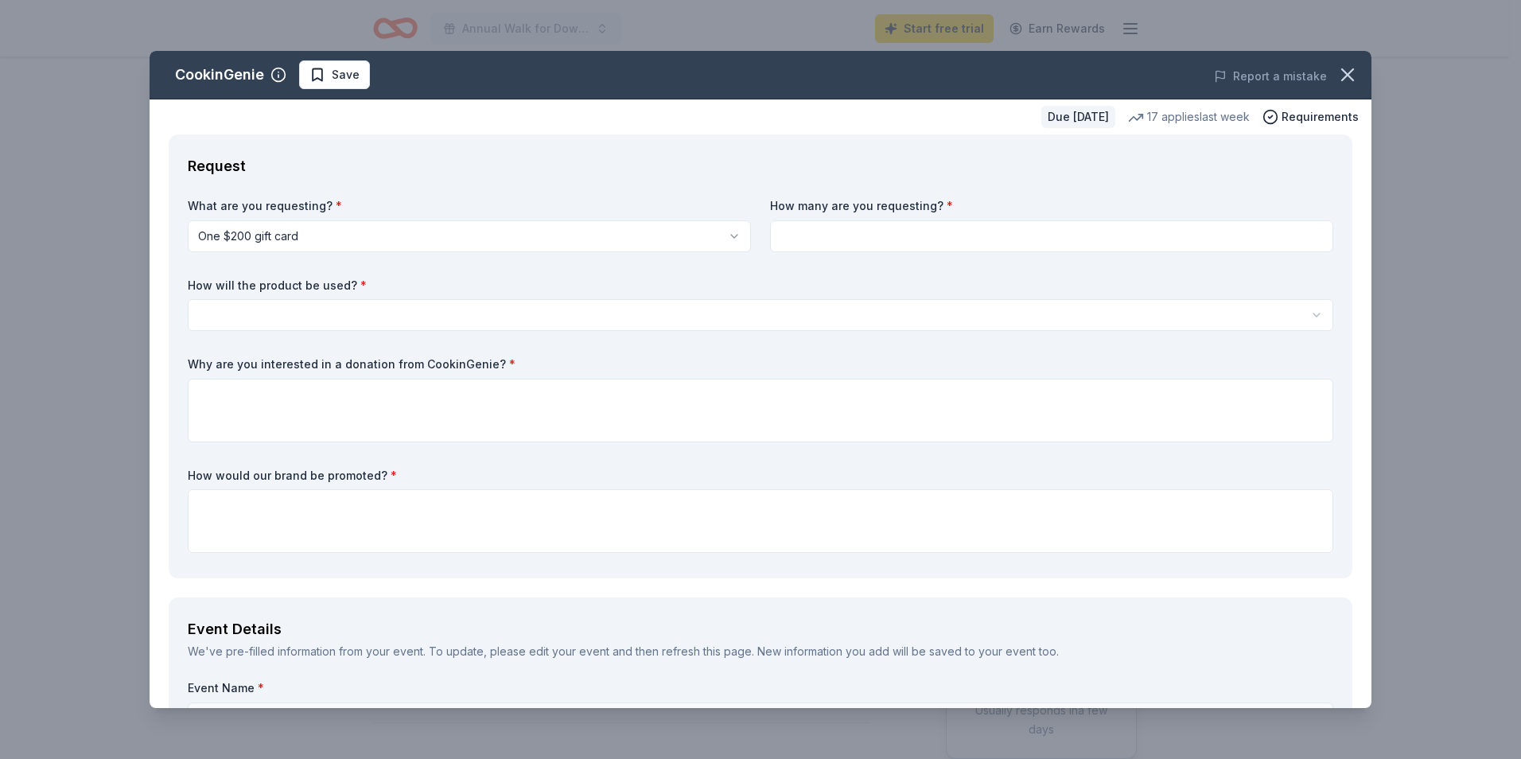
click at [823, 239] on input at bounding box center [1051, 236] width 563 height 32
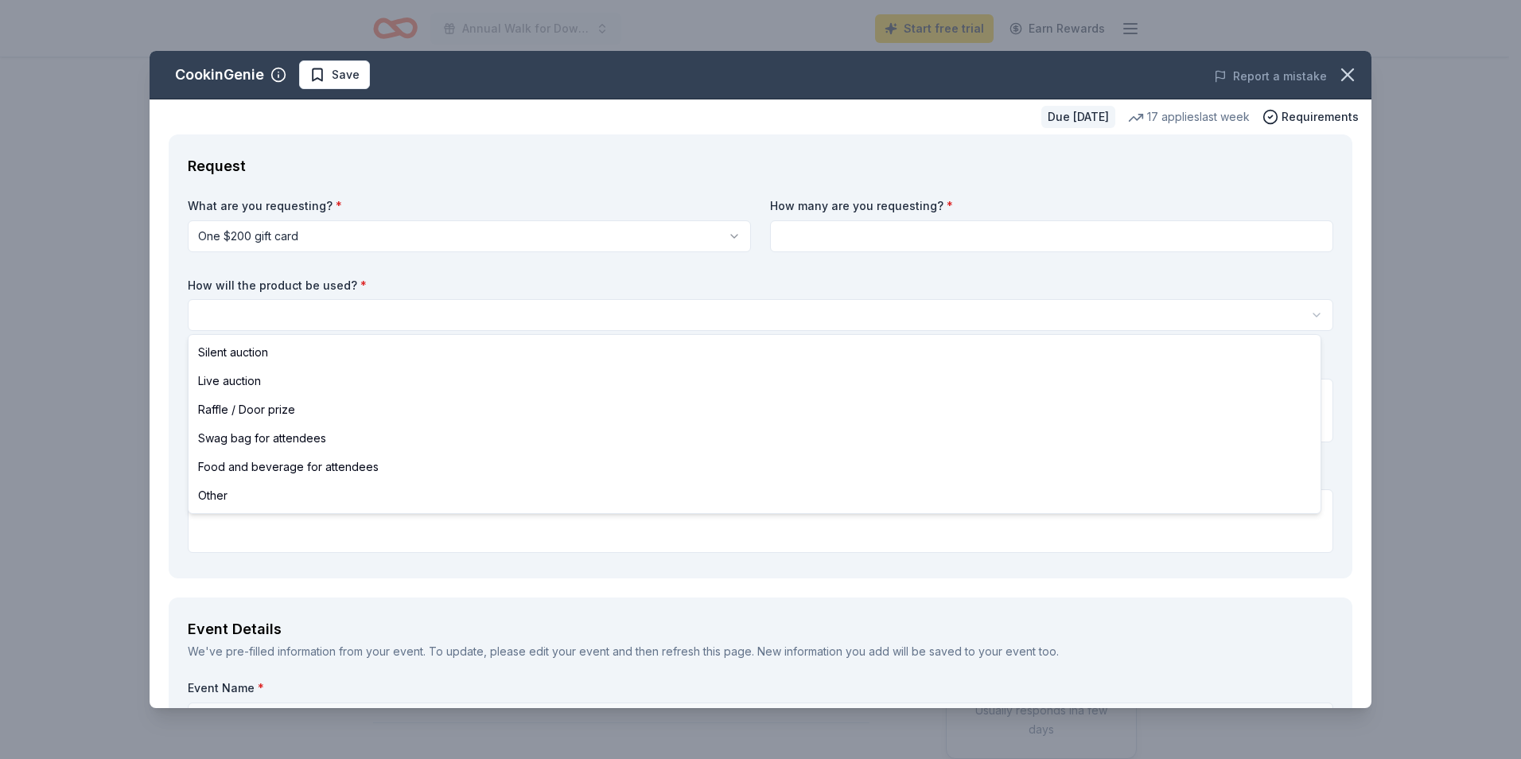
click at [255, 313] on html "Annual Walk for Down Syndrome Start free trial Earn Rewards Due [DATE] Share Co…" at bounding box center [760, 379] width 1521 height 759
select select "silentAuction"
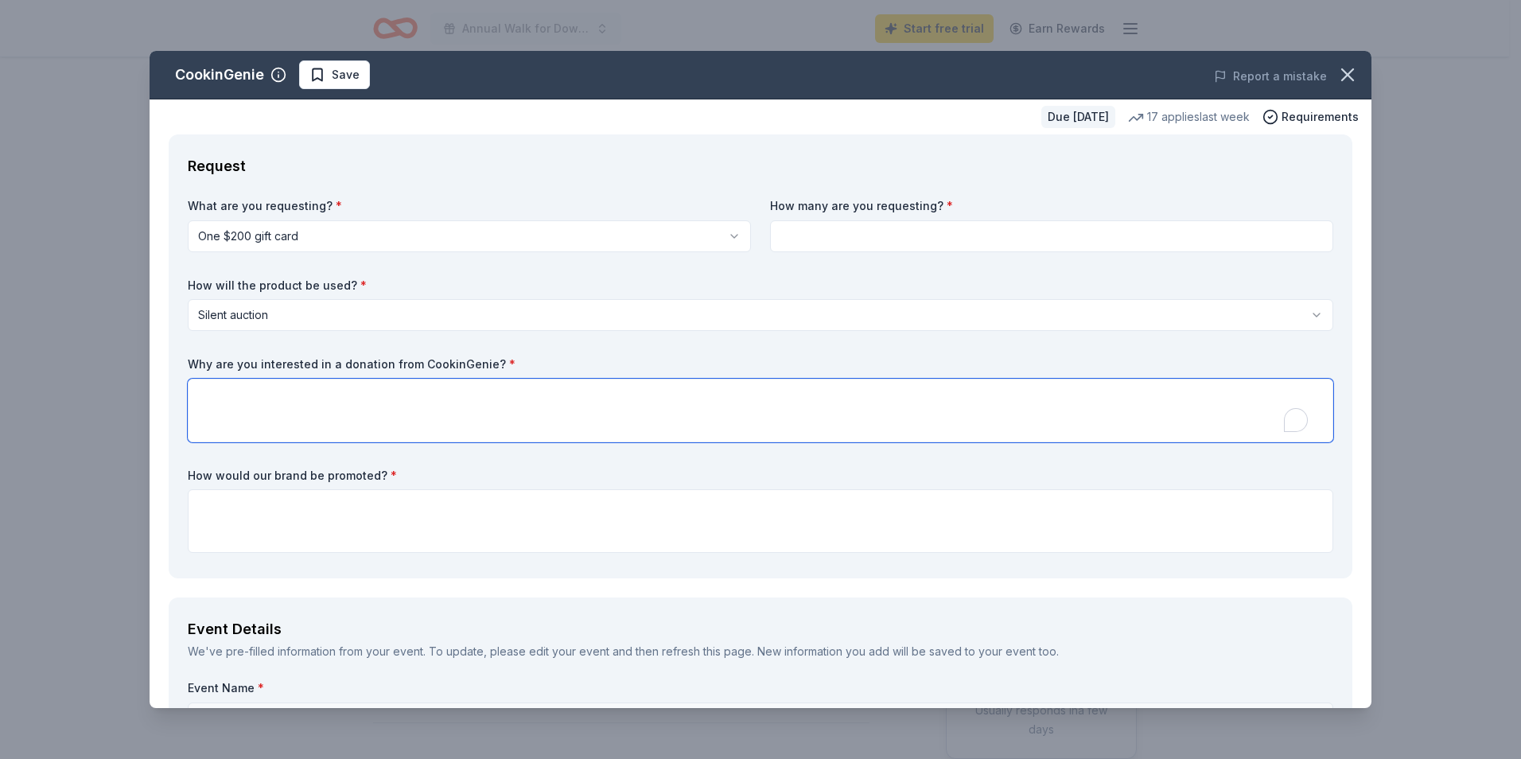
click at [267, 406] on textarea "To enrich screen reader interactions, please activate Accessibility in Grammarl…" at bounding box center [760, 411] width 1145 height 64
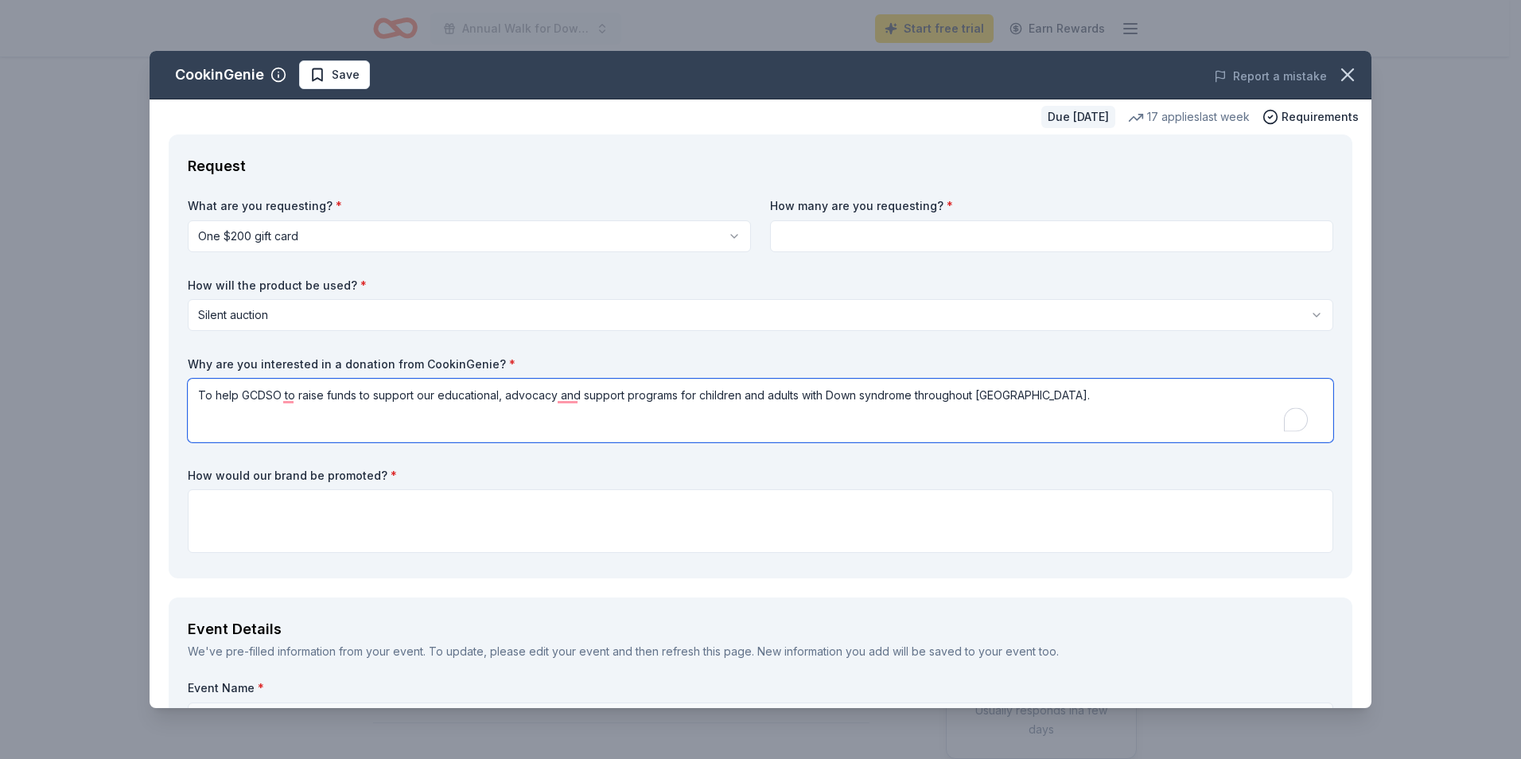
type textarea "To help GCDSO to raise funds to support our educational, advocacy and support p…"
click at [248, 506] on textarea "To enrich screen reader interactions, please activate Accessibility in Grammarl…" at bounding box center [760, 521] width 1145 height 64
type textarea "Walk website, GCDSO website, social media"
click at [834, 235] on input at bounding box center [1051, 236] width 563 height 32
click at [779, 243] on input at bounding box center [1051, 236] width 563 height 32
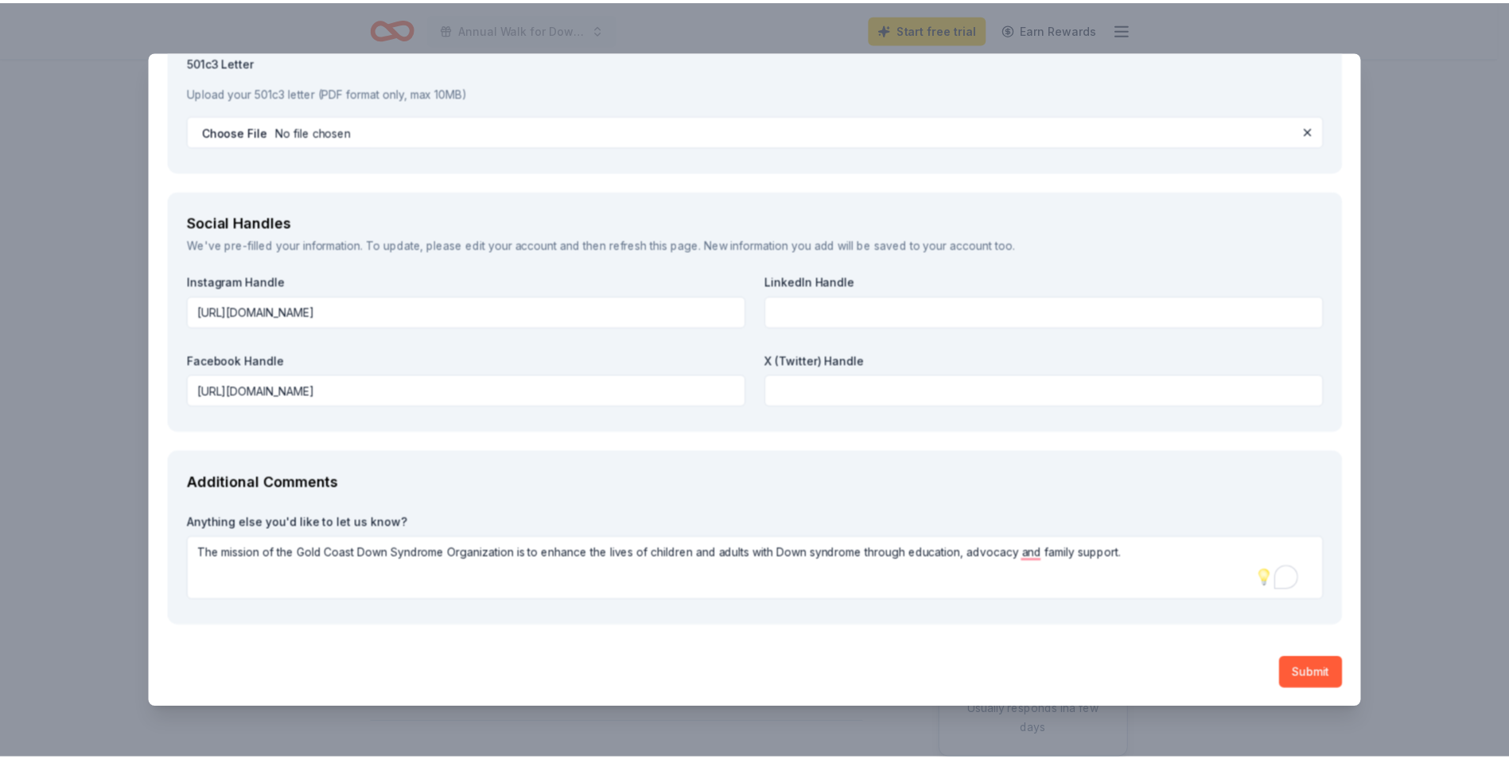
scroll to position [1692, 0]
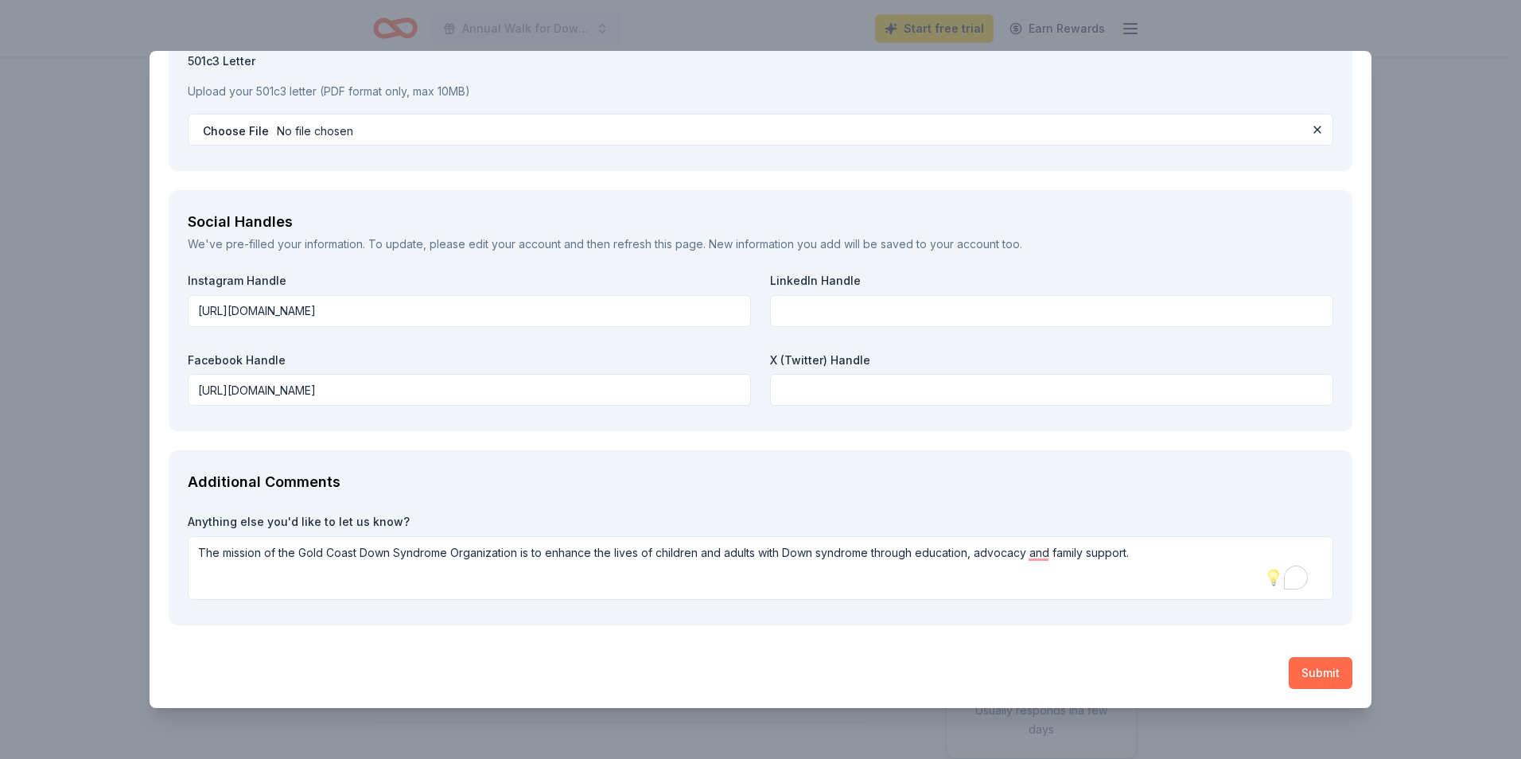
type input "1"
click at [1312, 676] on button "Submit" at bounding box center [1320, 673] width 64 height 32
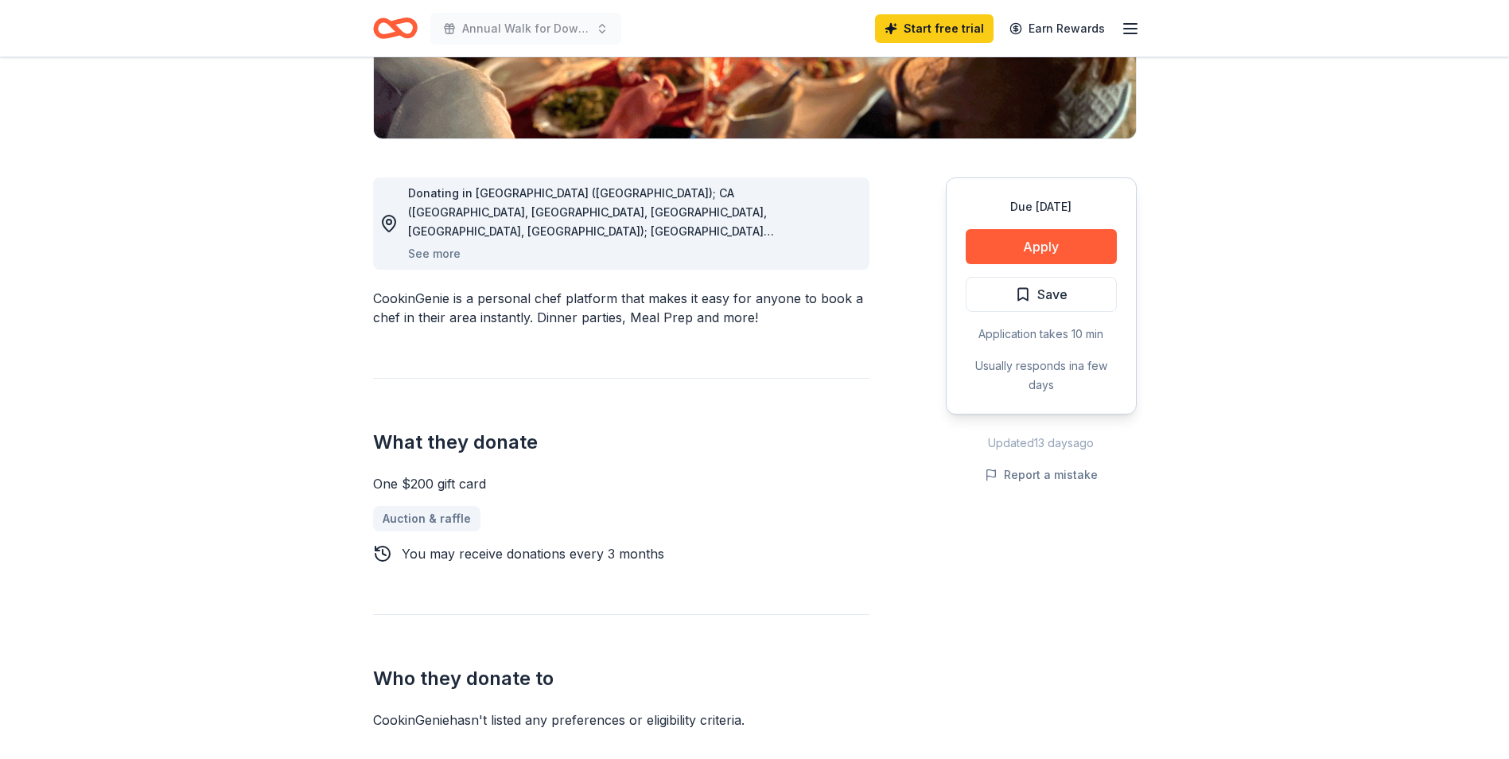
scroll to position [318, 0]
